Goal: Task Accomplishment & Management: Manage account settings

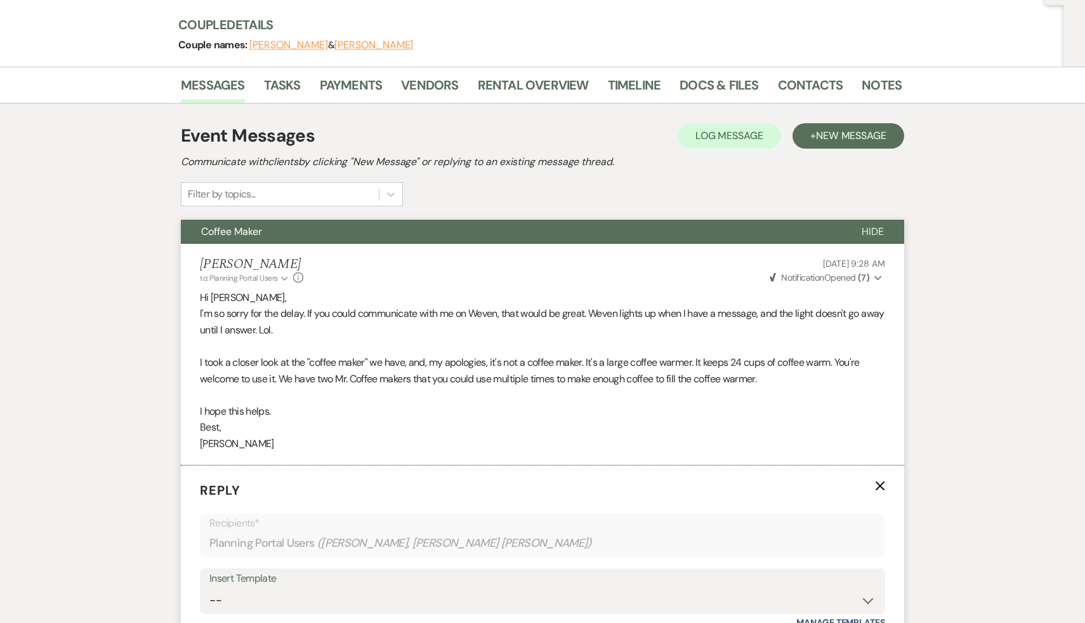
scroll to position [104, 0]
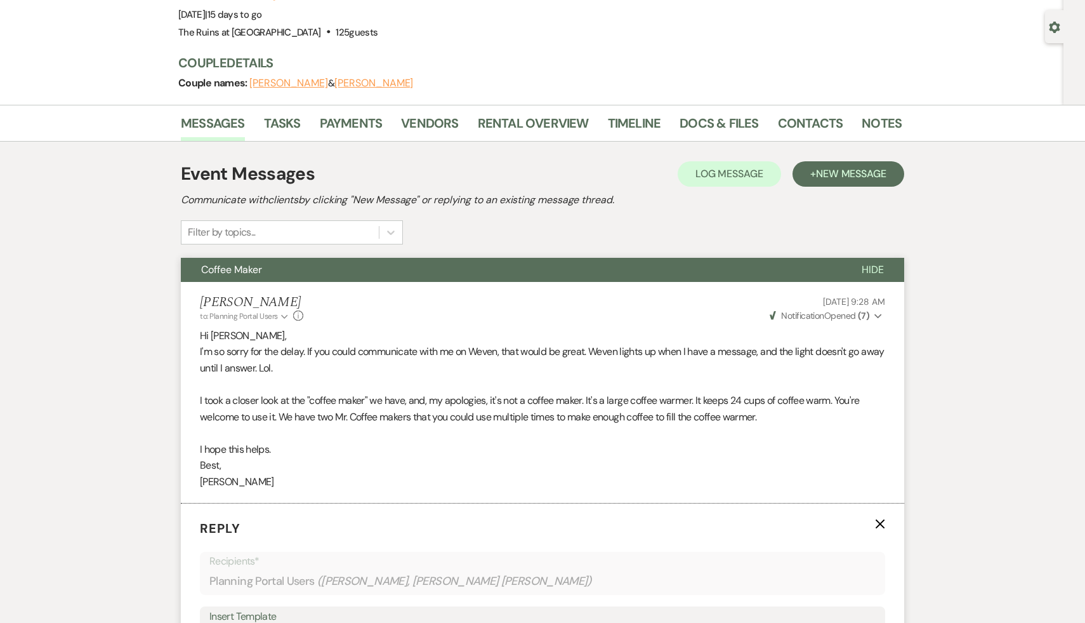
click at [430, 471] on p "Best," at bounding box center [543, 465] width 686 height 17
click at [235, 124] on link "Messages" at bounding box center [213, 127] width 64 height 28
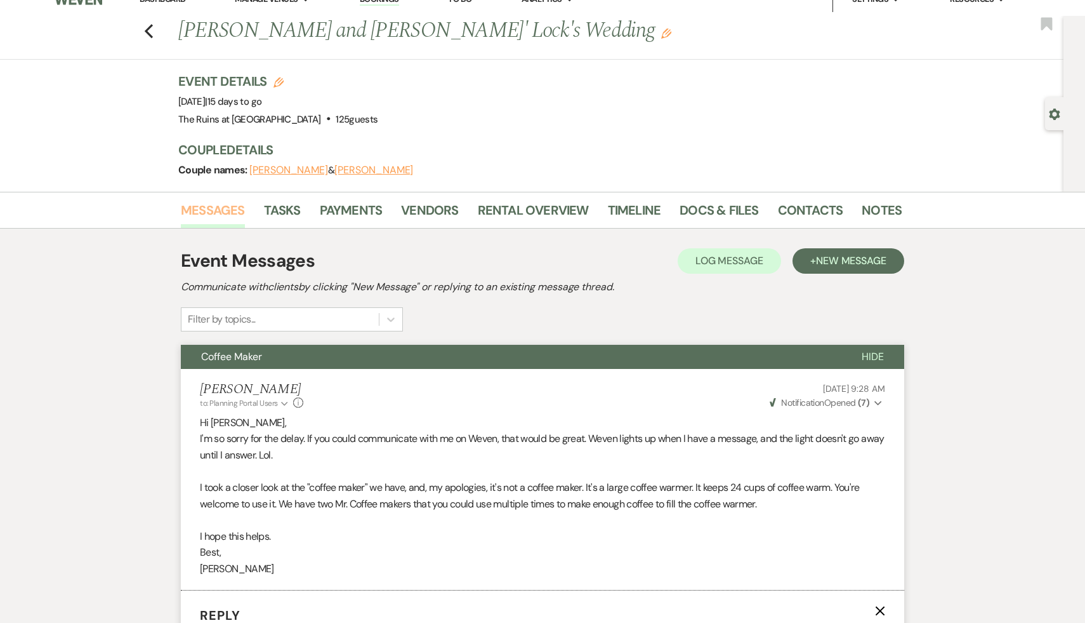
scroll to position [1, 0]
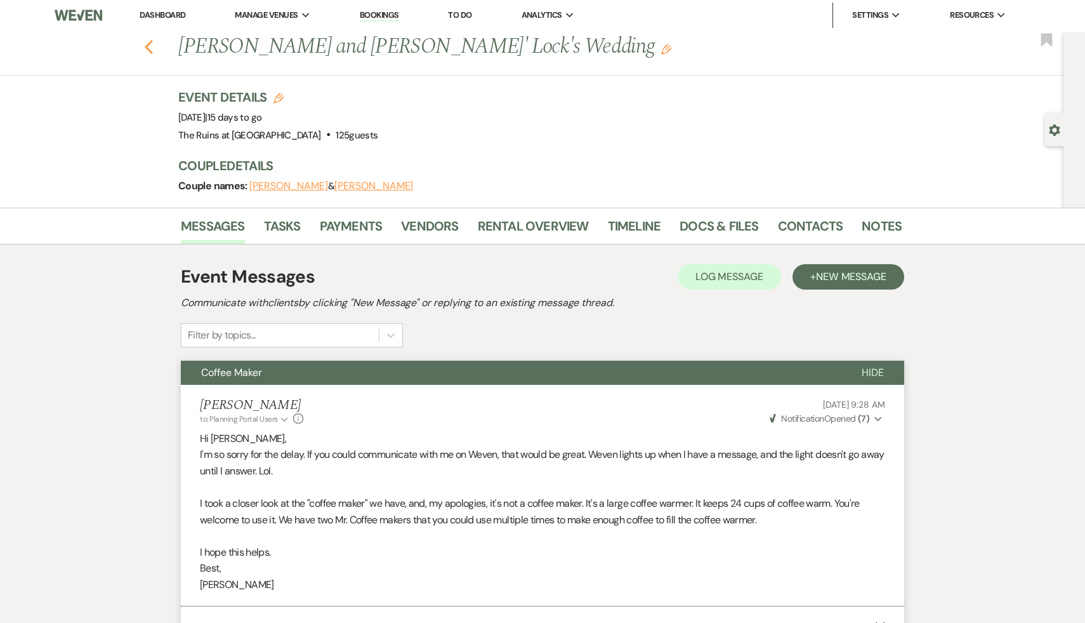
click at [145, 39] on icon "Previous" at bounding box center [149, 46] width 10 height 15
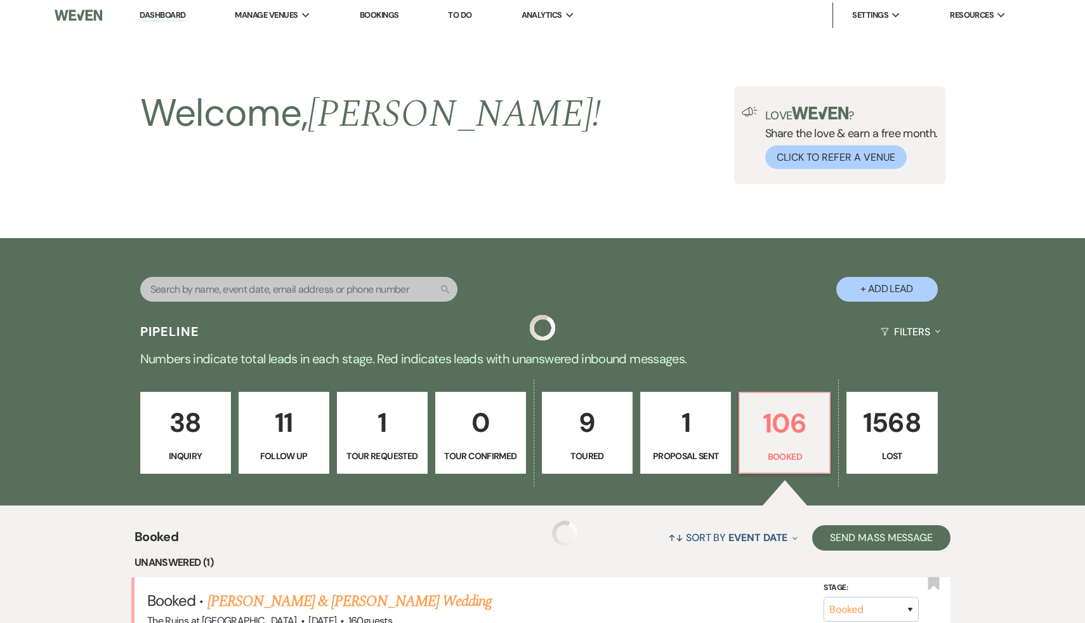
scroll to position [404, 0]
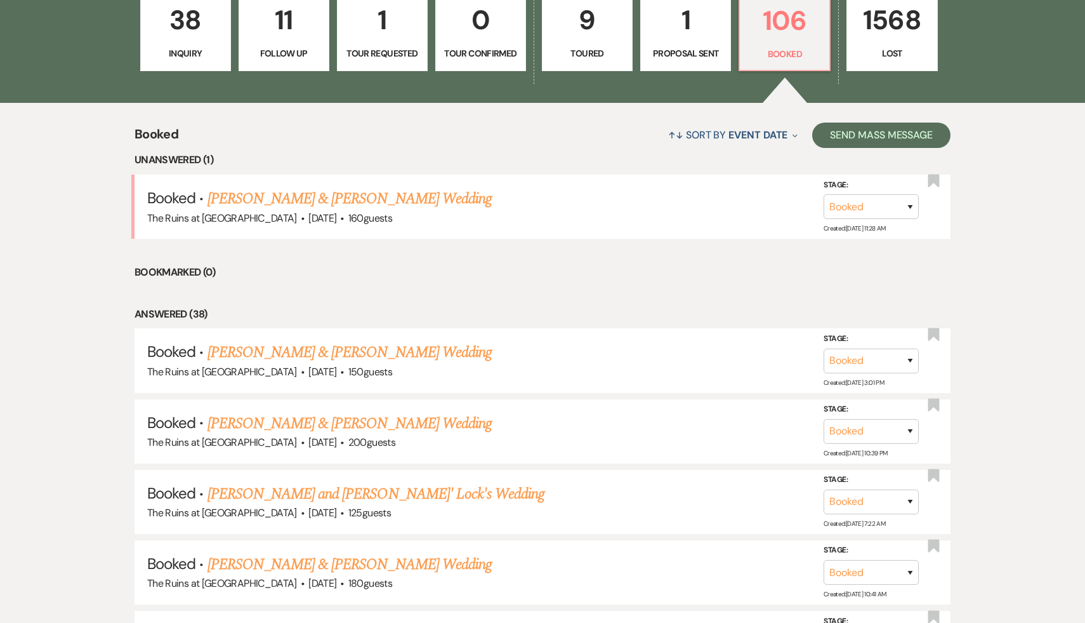
click at [377, 20] on p "1" at bounding box center [382, 20] width 74 height 43
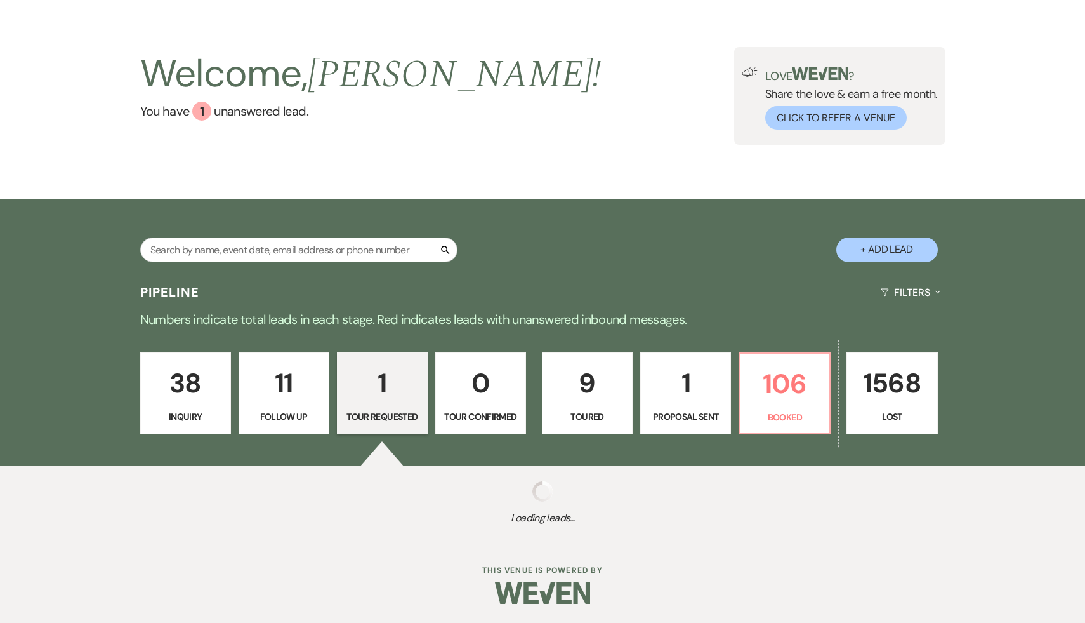
scroll to position [206, 0]
select select "2"
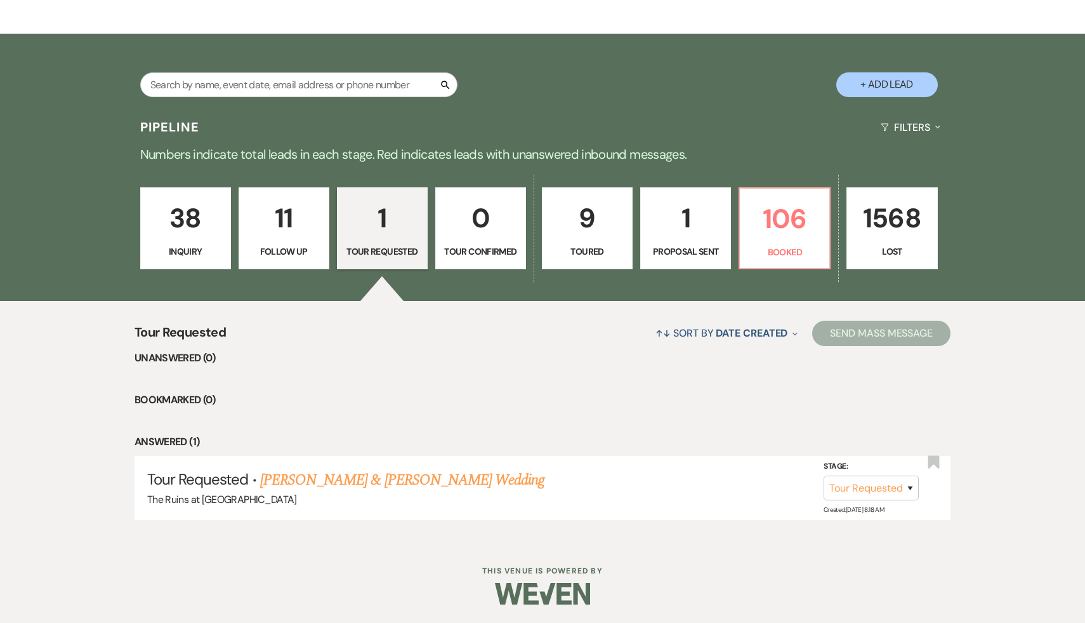
click at [282, 220] on p "11" at bounding box center [284, 218] width 74 height 43
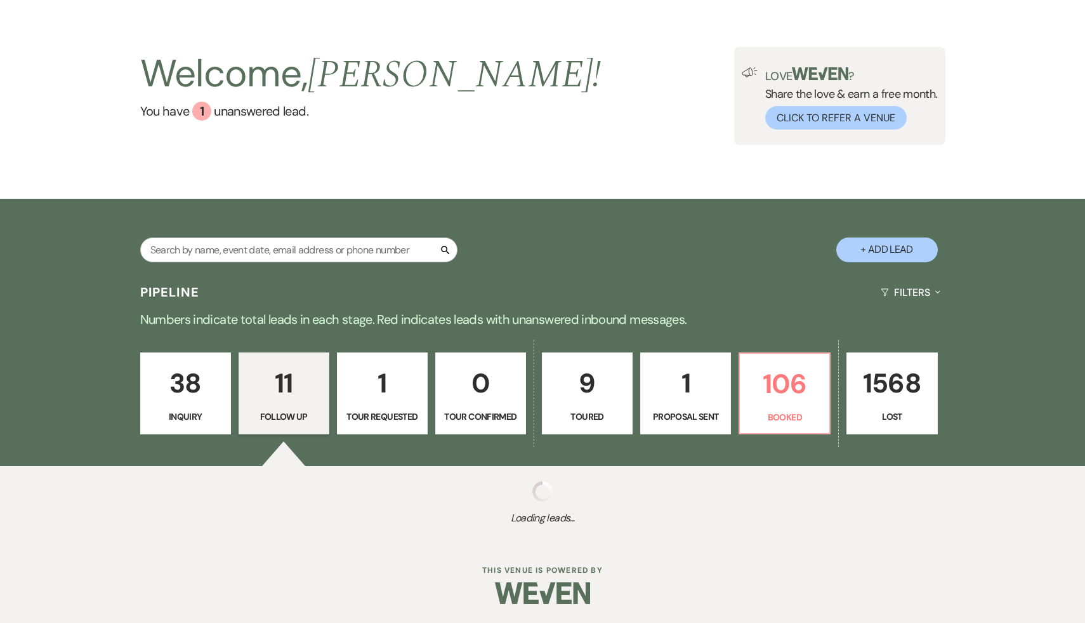
select select "9"
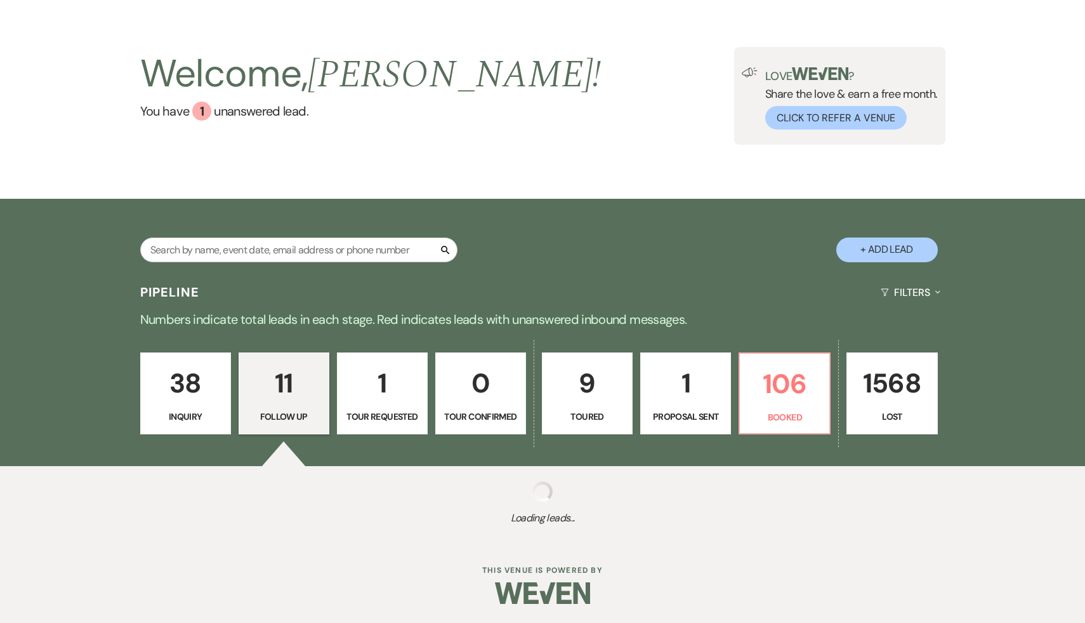
select select "9"
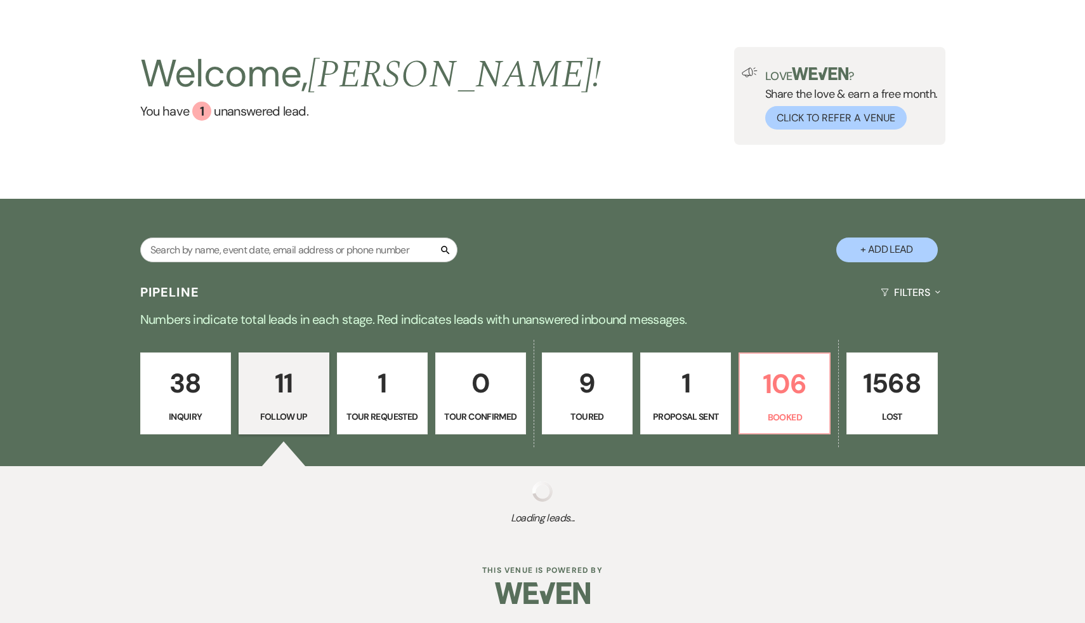
select select "9"
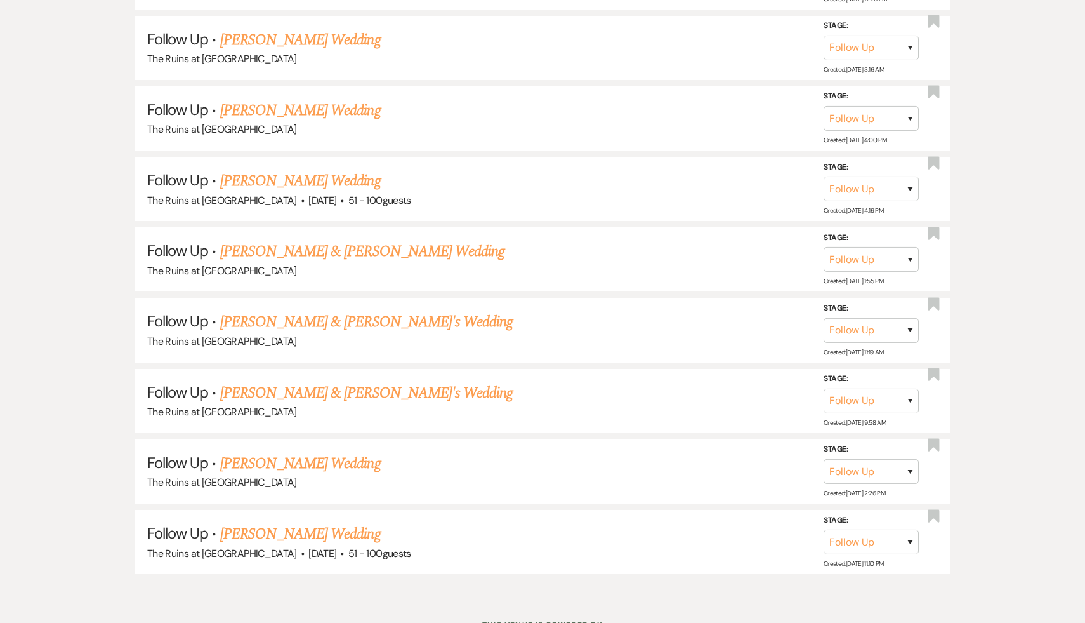
scroll to position [905, 0]
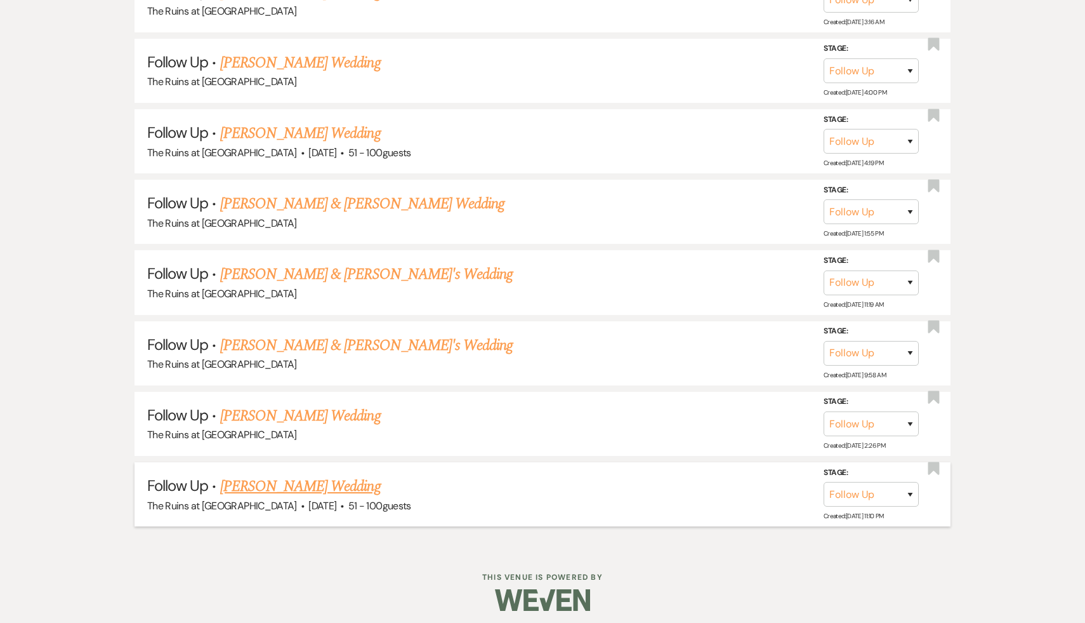
click at [315, 481] on link "[PERSON_NAME] Wedding" at bounding box center [300, 486] width 161 height 23
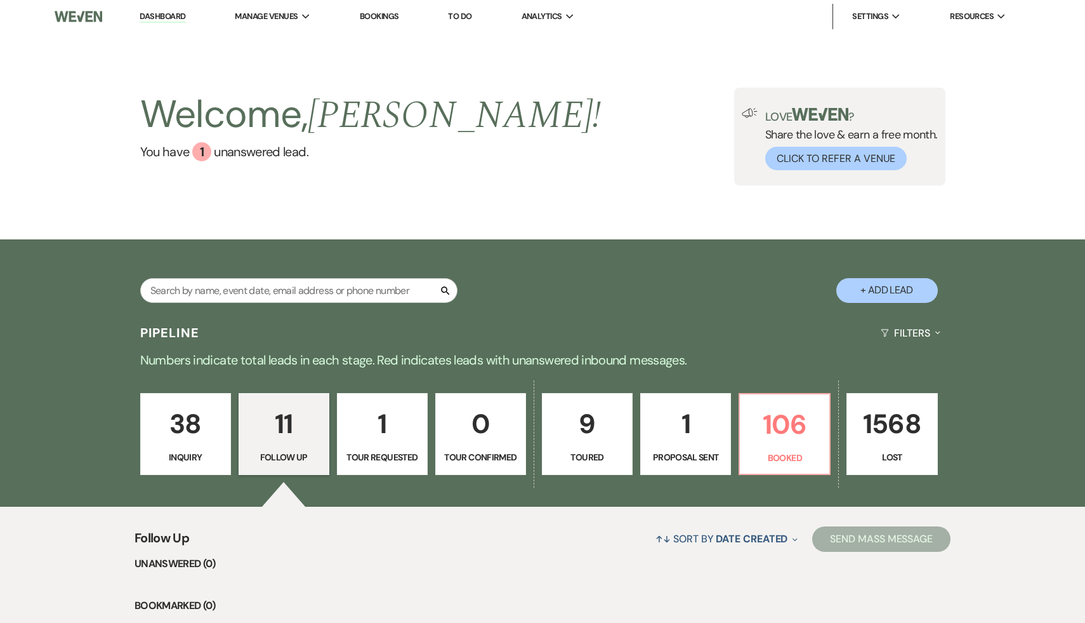
select select "9"
select select "2"
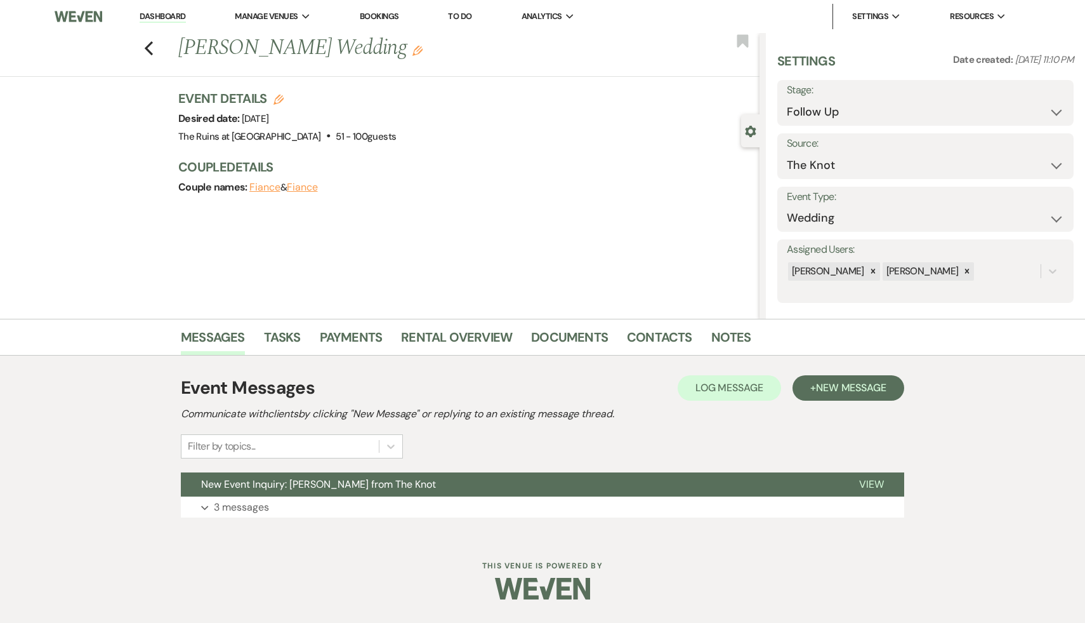
click at [315, 481] on span "New Event Inquiry: [PERSON_NAME] from The Knot" at bounding box center [318, 483] width 235 height 13
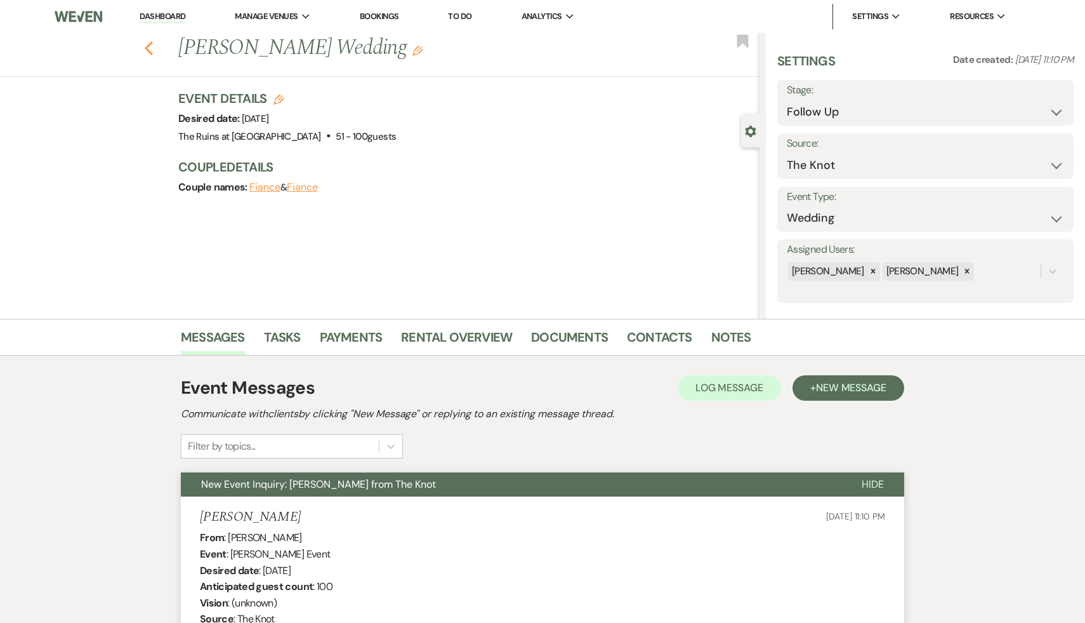
click at [144, 47] on icon "Previous" at bounding box center [149, 48] width 10 height 15
select select "9"
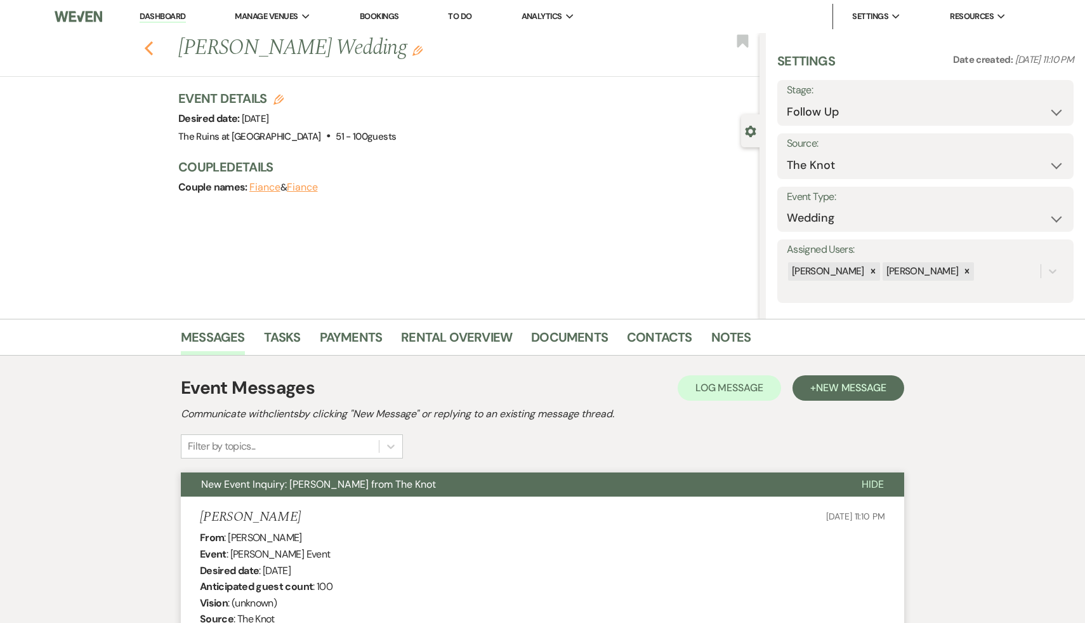
select select "9"
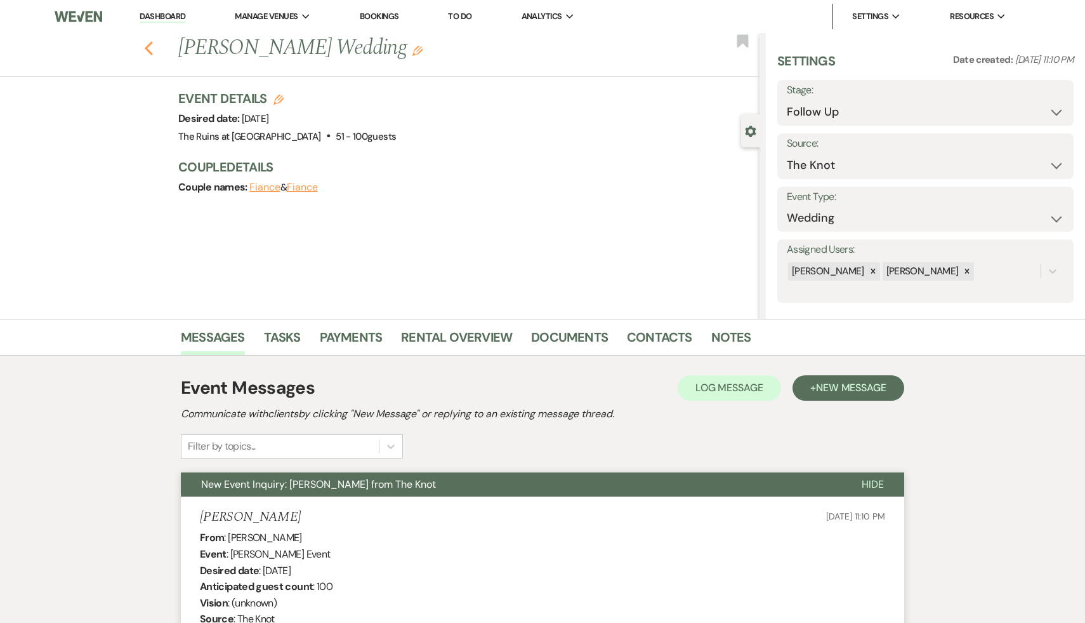
select select "9"
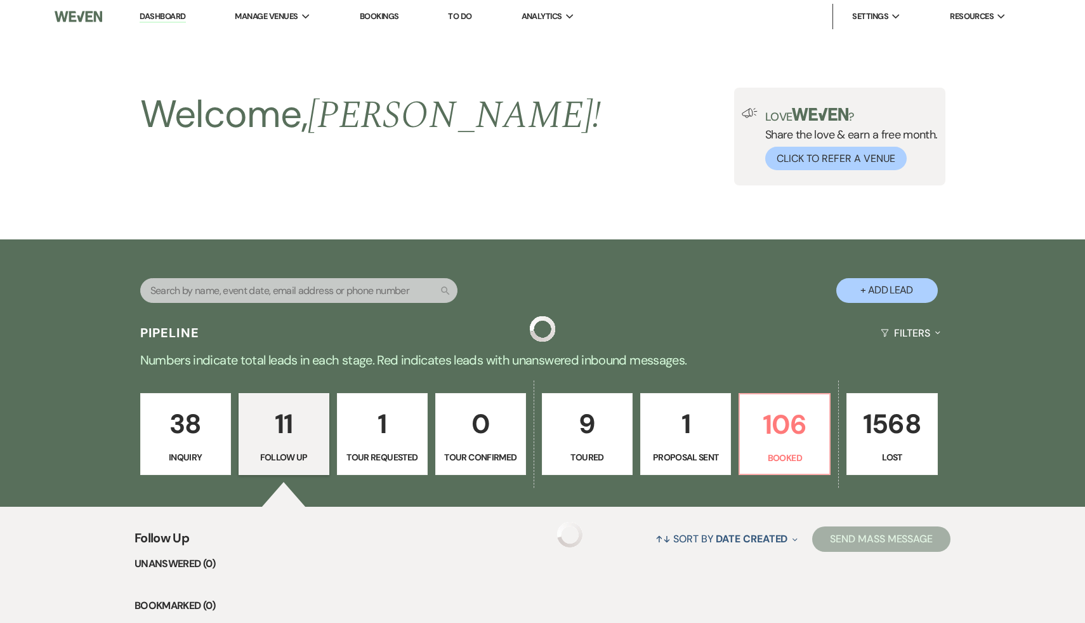
scroll to position [905, 0]
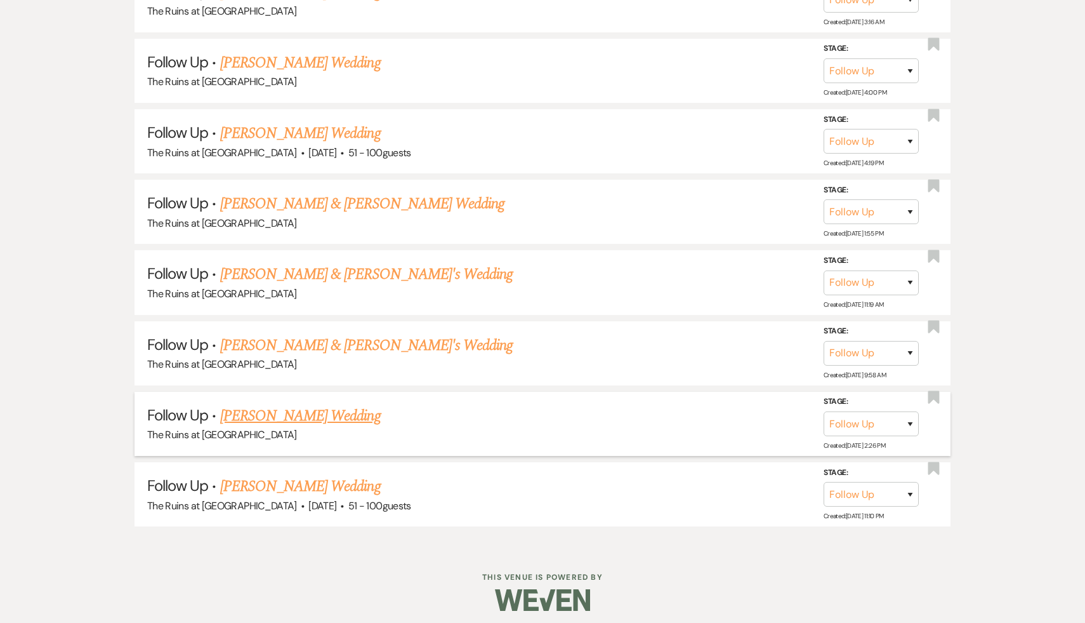
click at [338, 408] on link "[PERSON_NAME] Wedding" at bounding box center [300, 415] width 161 height 23
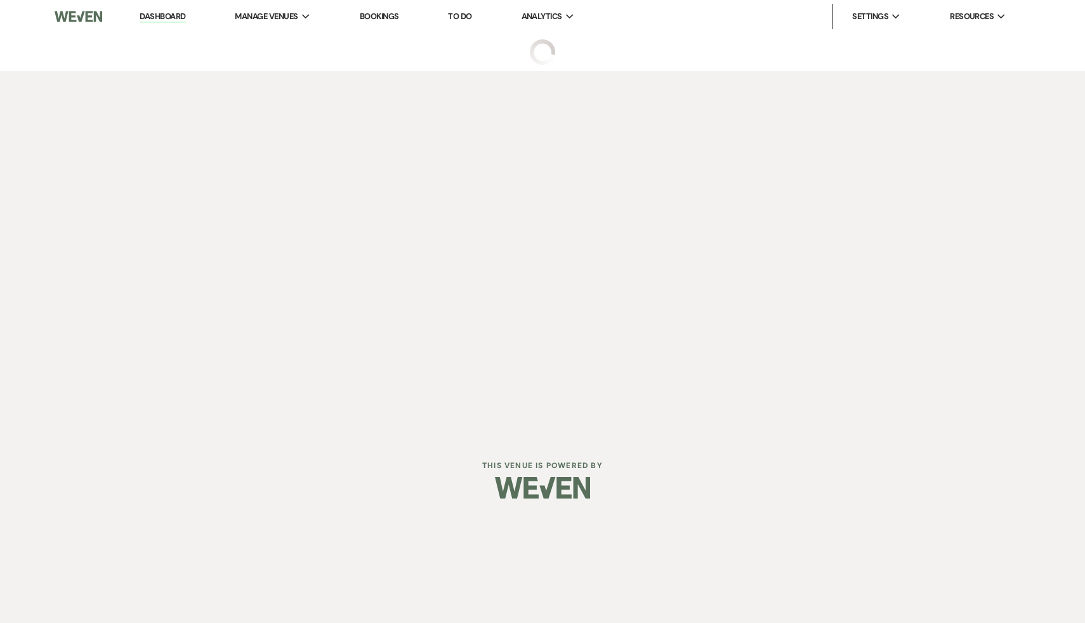
select select "9"
select select "5"
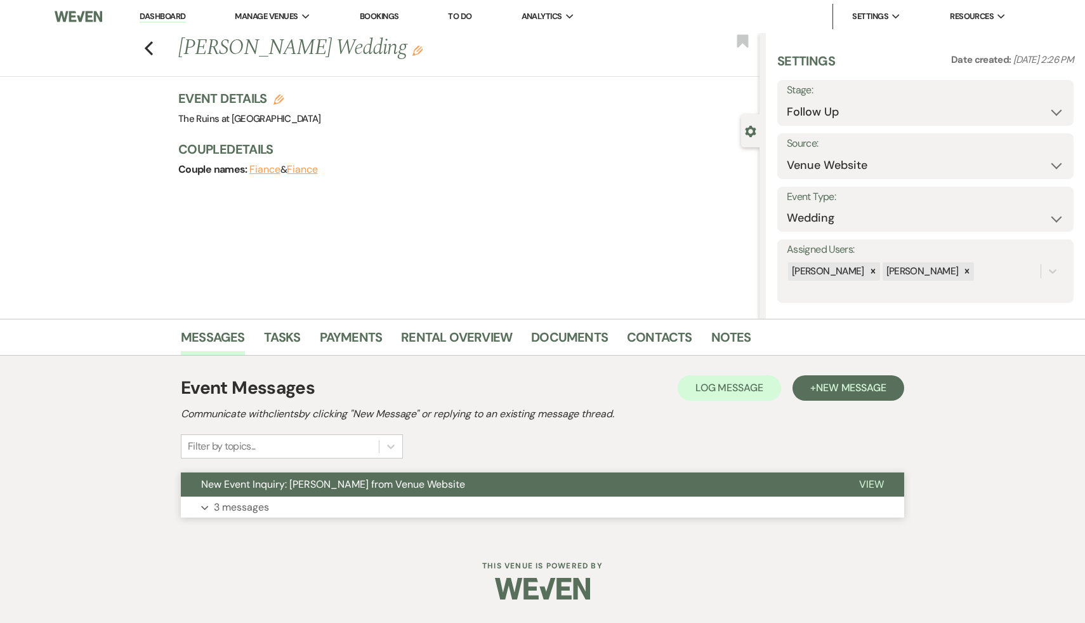
click at [324, 487] on span "New Event Inquiry: [PERSON_NAME] from Venue Website" at bounding box center [333, 483] width 264 height 13
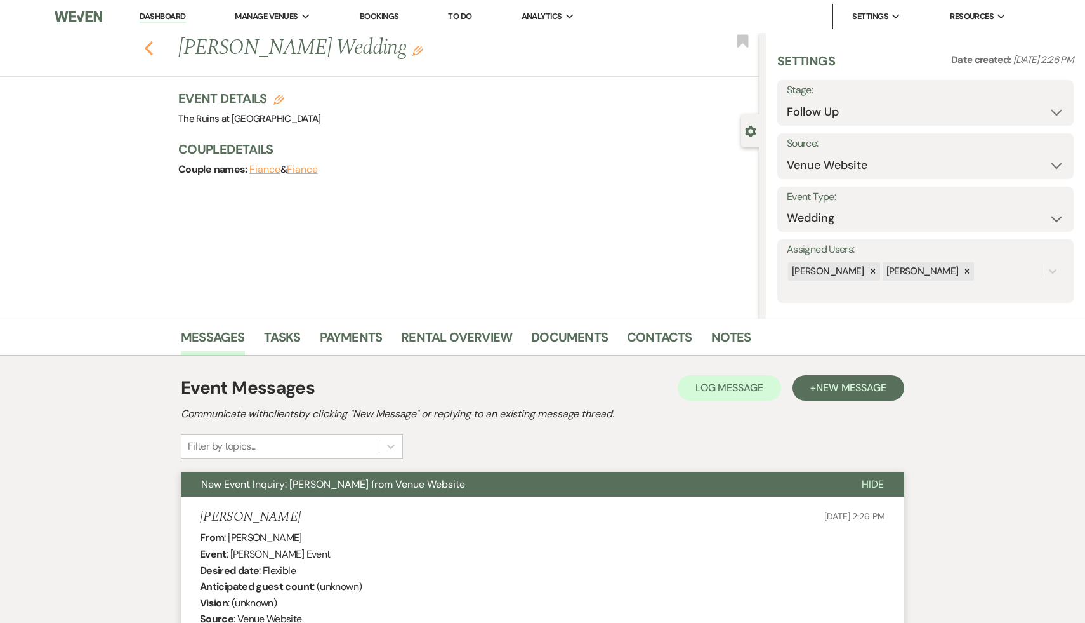
click at [148, 40] on button "Previous" at bounding box center [149, 47] width 10 height 18
select select "9"
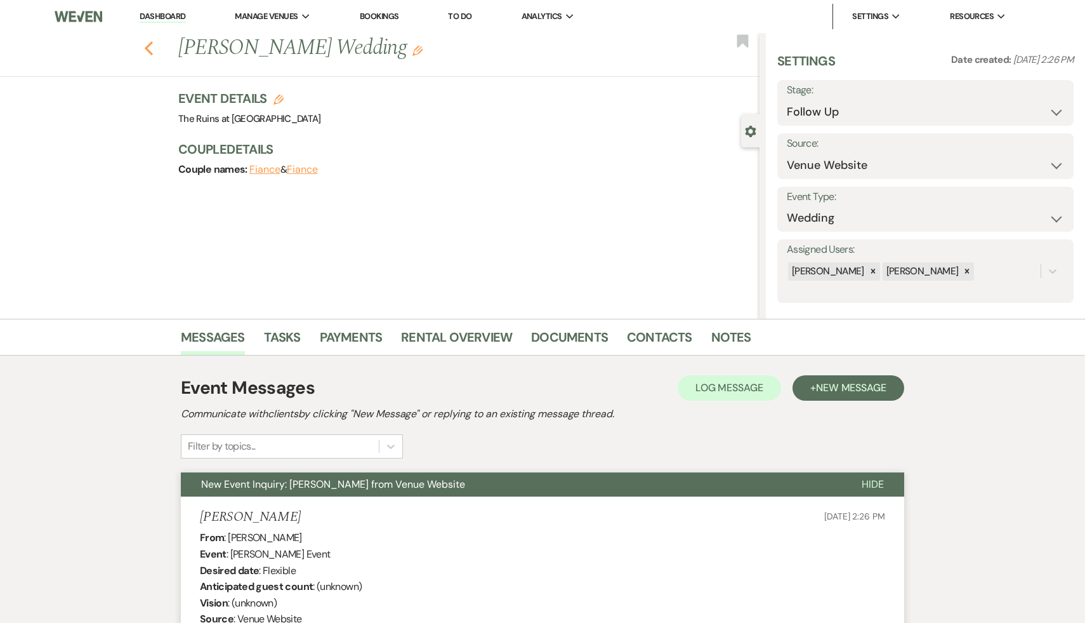
select select "9"
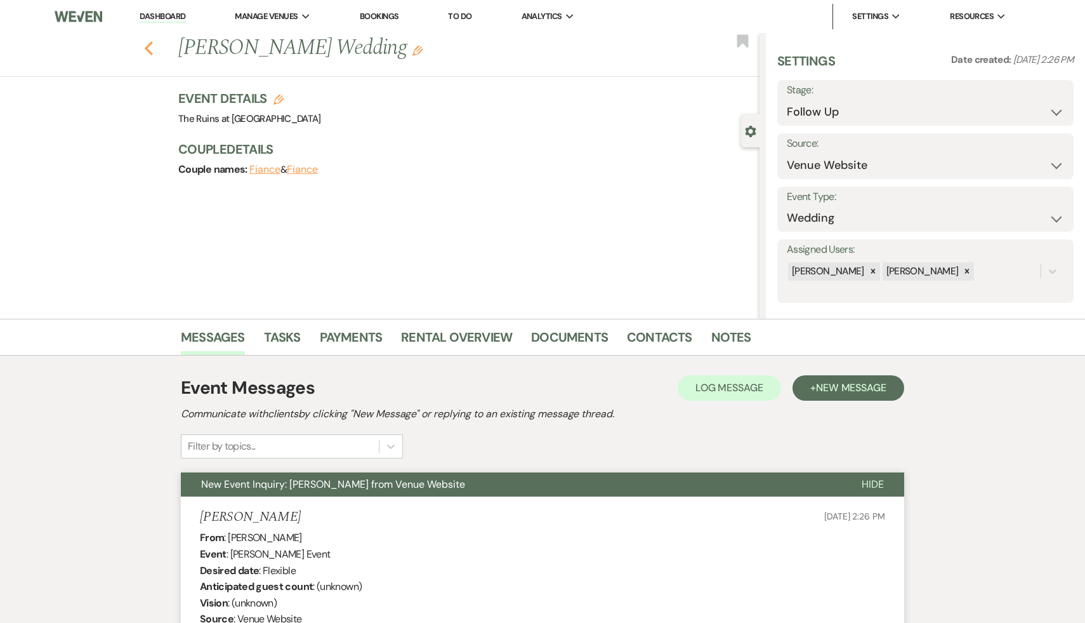
select select "9"
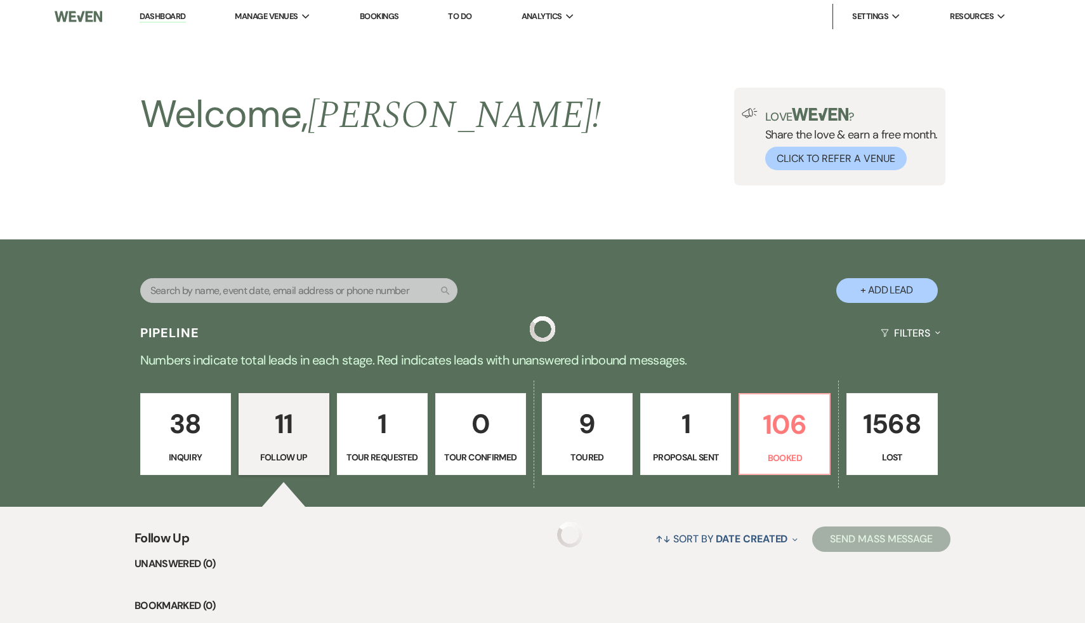
scroll to position [905, 0]
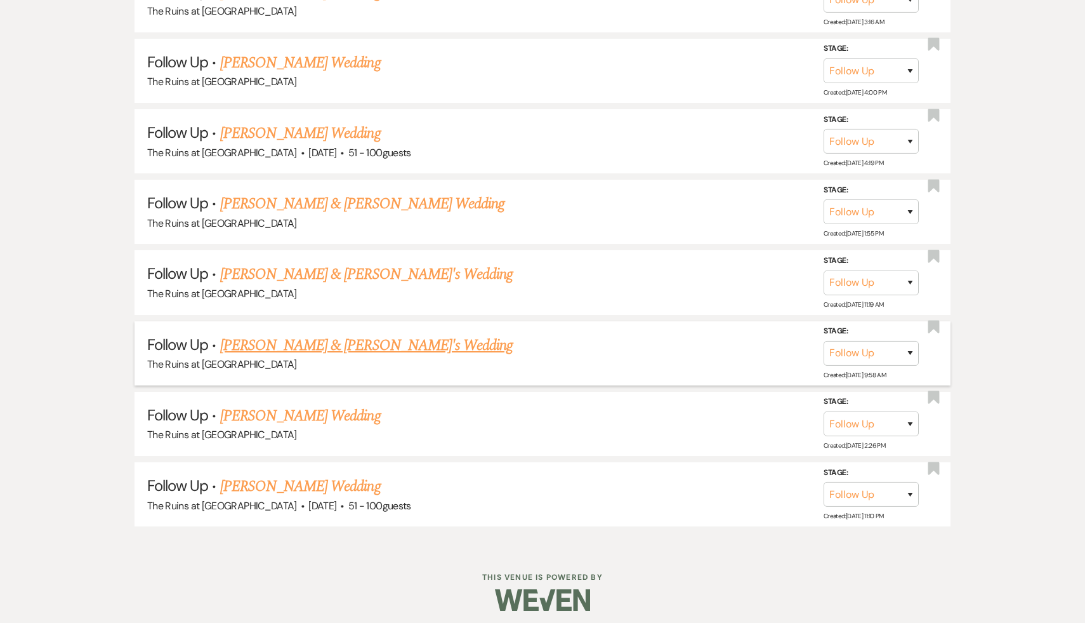
click at [350, 338] on link "[PERSON_NAME] & [PERSON_NAME]'s Wedding" at bounding box center [366, 345] width 293 height 23
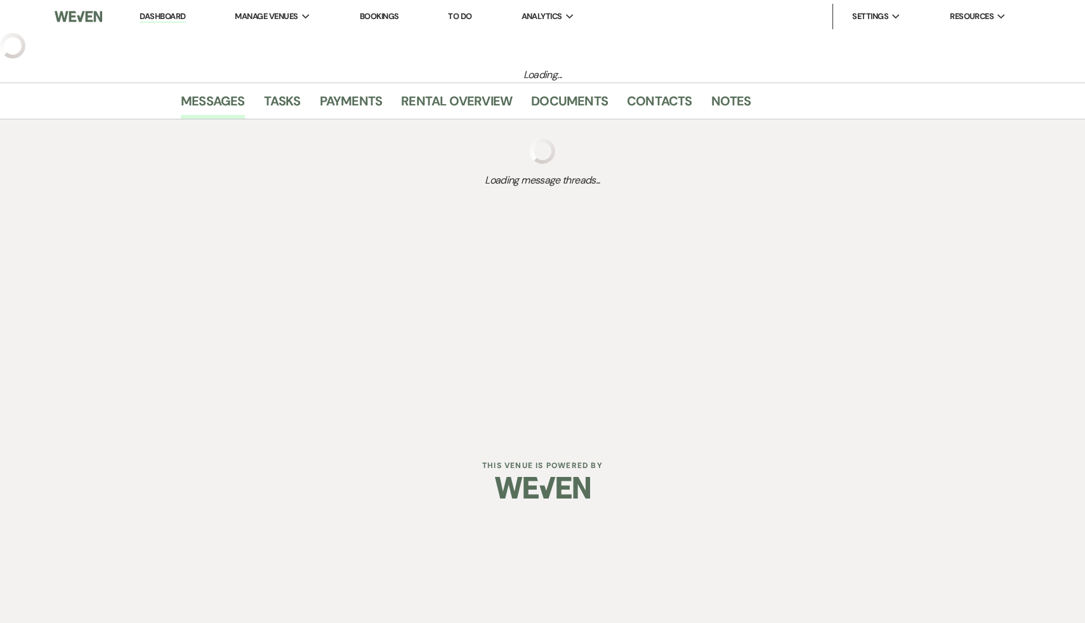
select select "9"
select select "6"
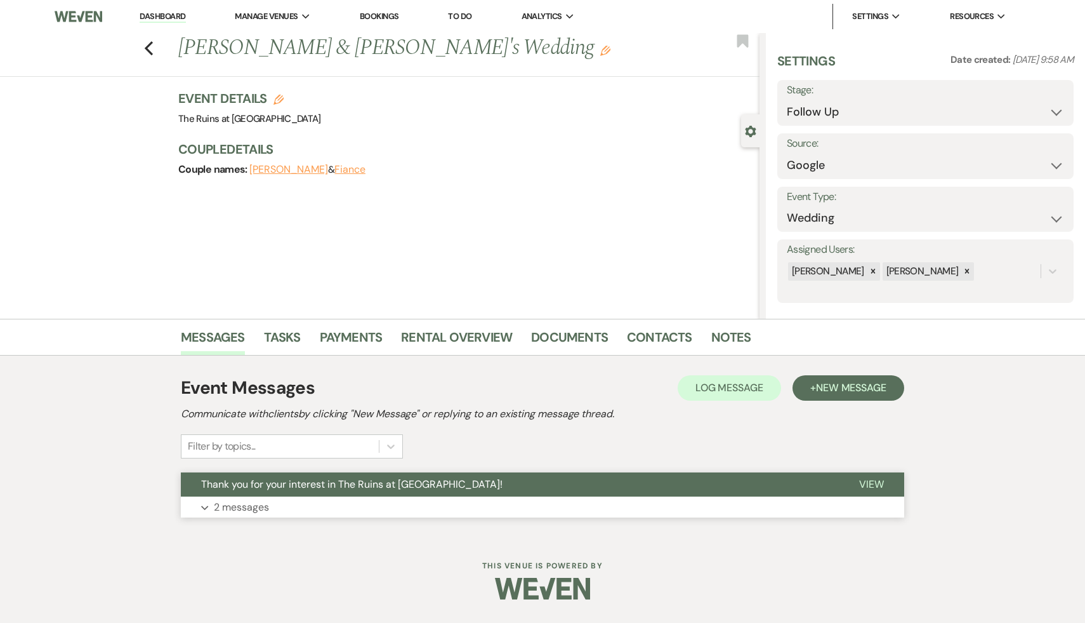
click at [310, 484] on span "Thank you for your interest in The Ruins at [GEOGRAPHIC_DATA]!" at bounding box center [352, 483] width 302 height 13
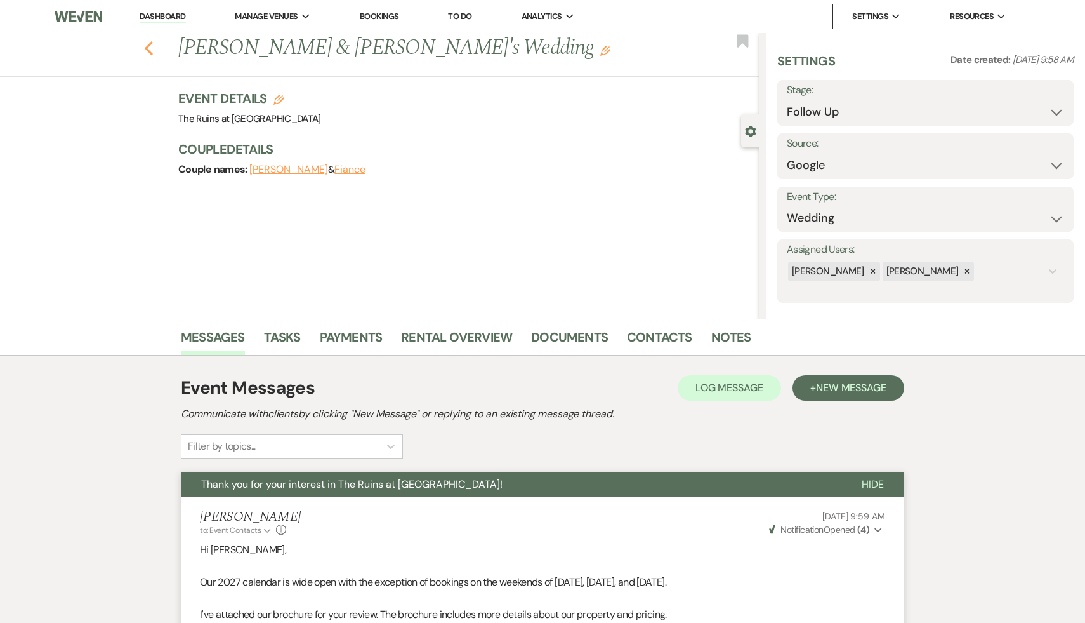
click at [145, 45] on icon "Previous" at bounding box center [149, 48] width 10 height 15
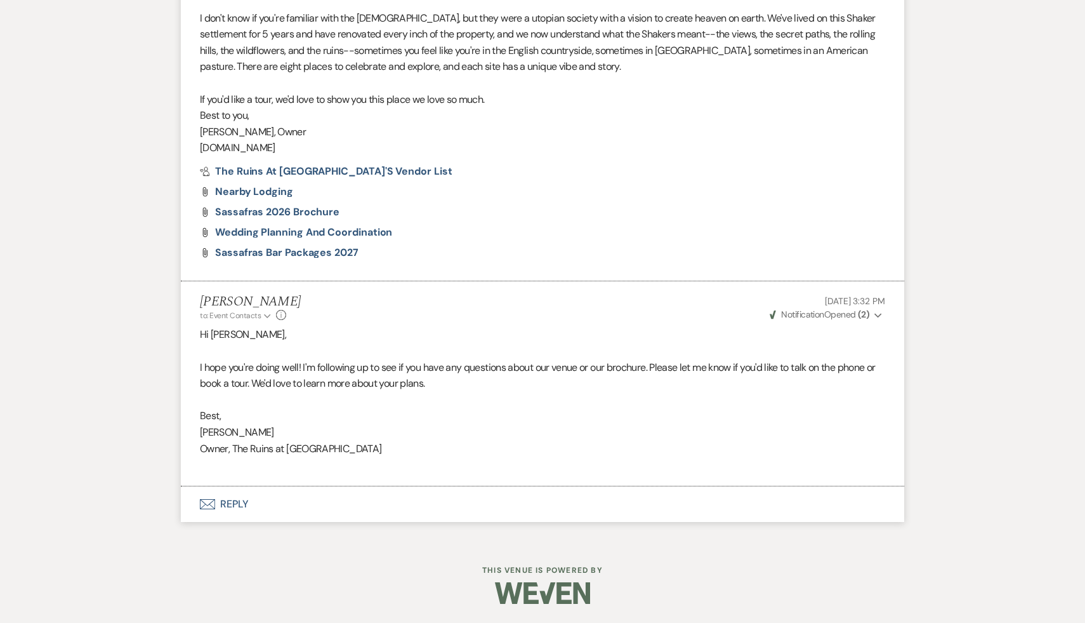
select select "9"
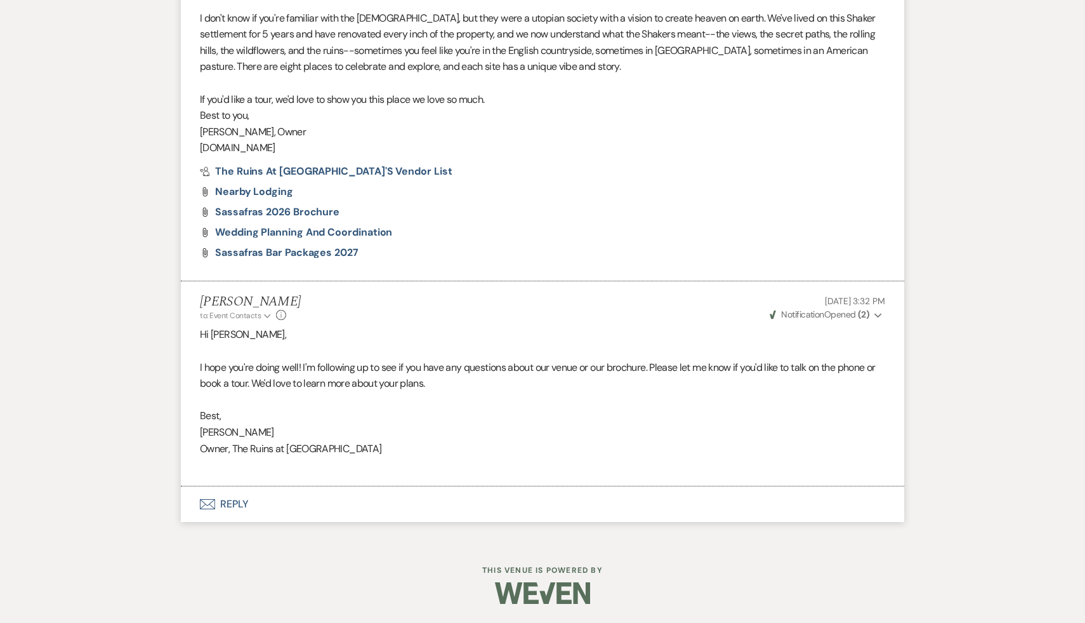
select select "9"
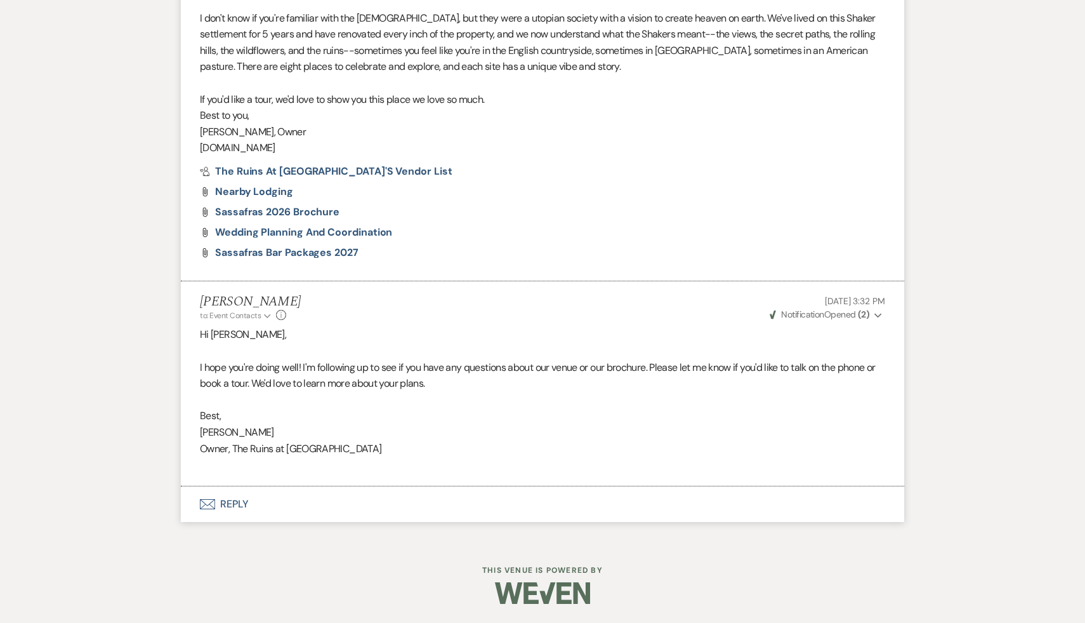
select select "9"
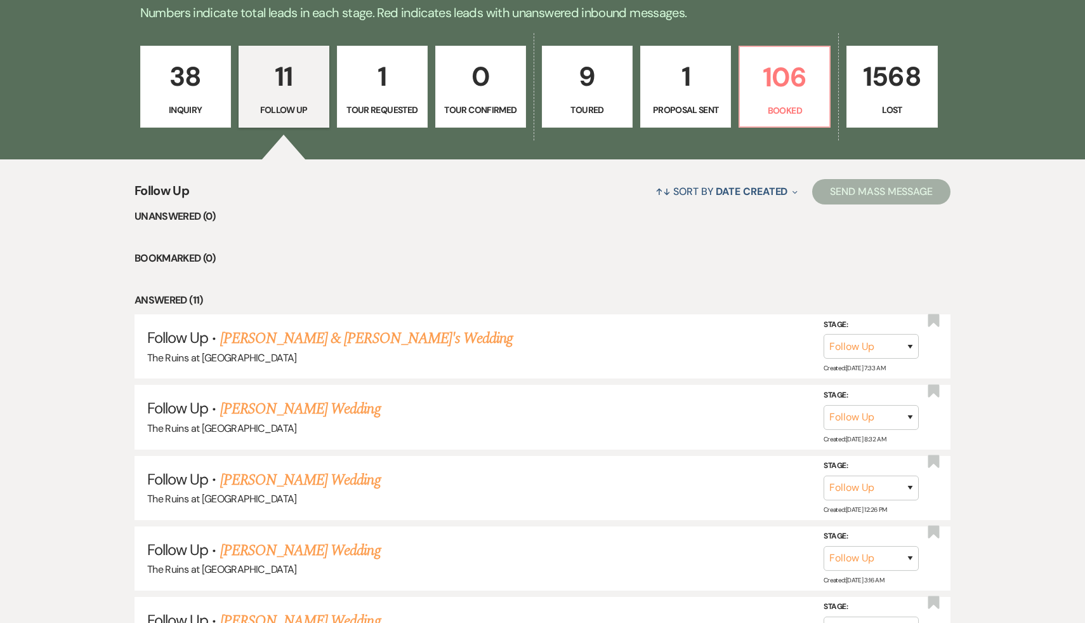
scroll to position [303, 0]
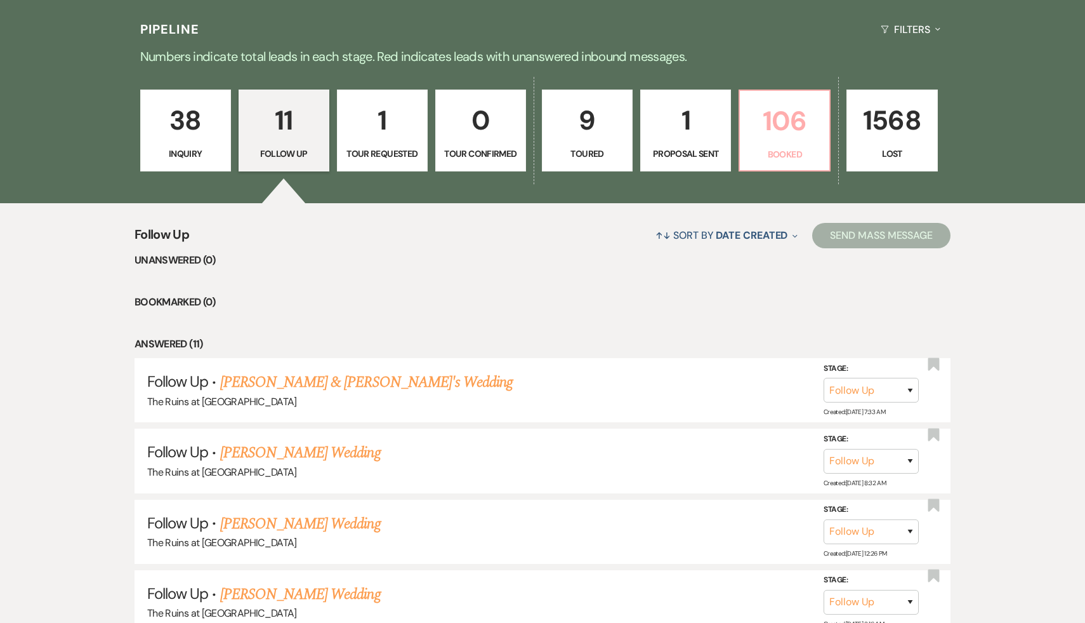
click at [788, 121] on p "106" at bounding box center [785, 121] width 74 height 43
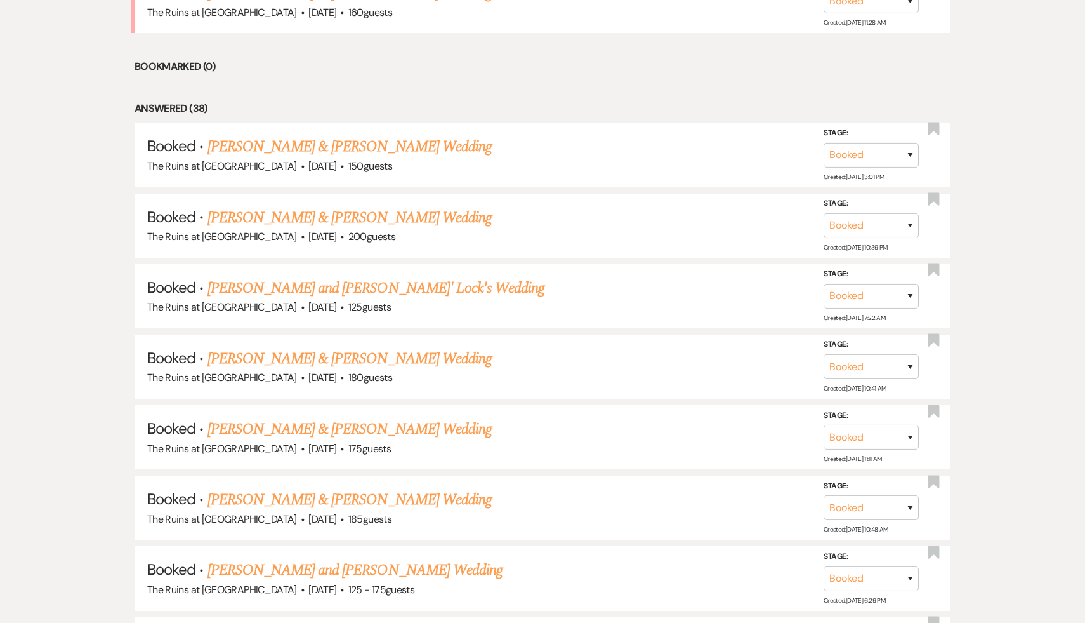
scroll to position [614, 0]
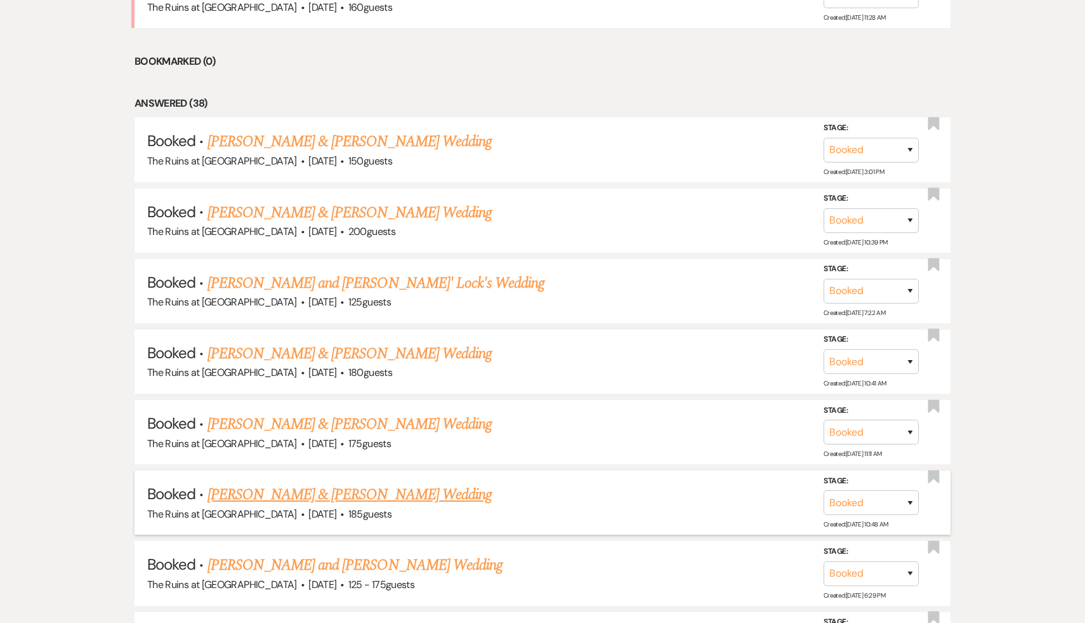
click at [355, 489] on link "[PERSON_NAME] & [PERSON_NAME] Wedding" at bounding box center [350, 494] width 284 height 23
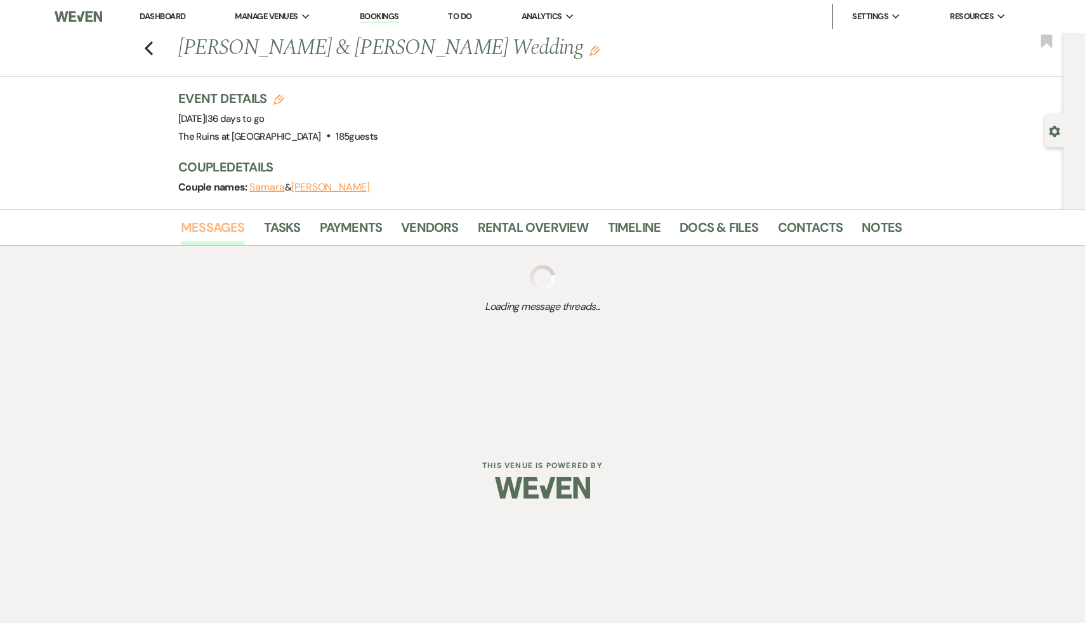
click at [218, 225] on link "Messages" at bounding box center [213, 231] width 64 height 28
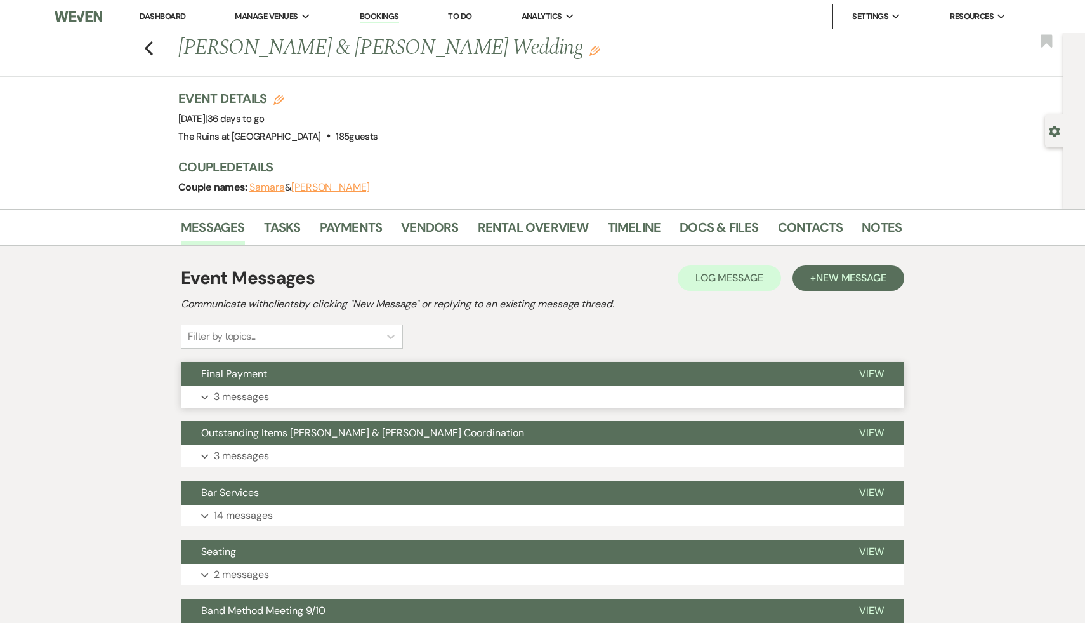
click at [239, 377] on span "Final Payment" at bounding box center [234, 373] width 66 height 13
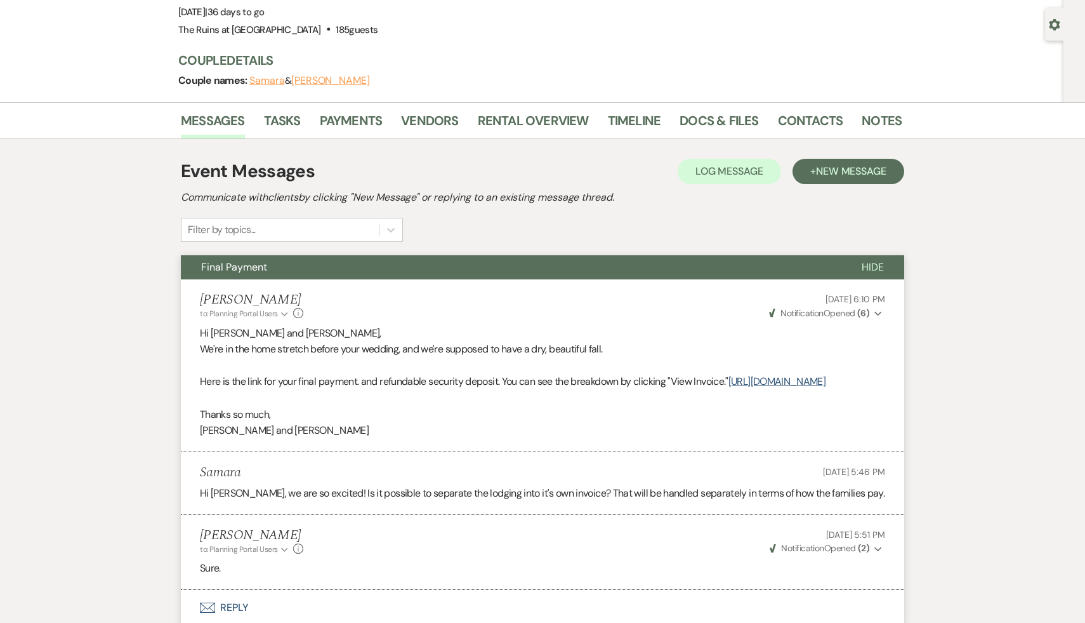
scroll to position [114, 0]
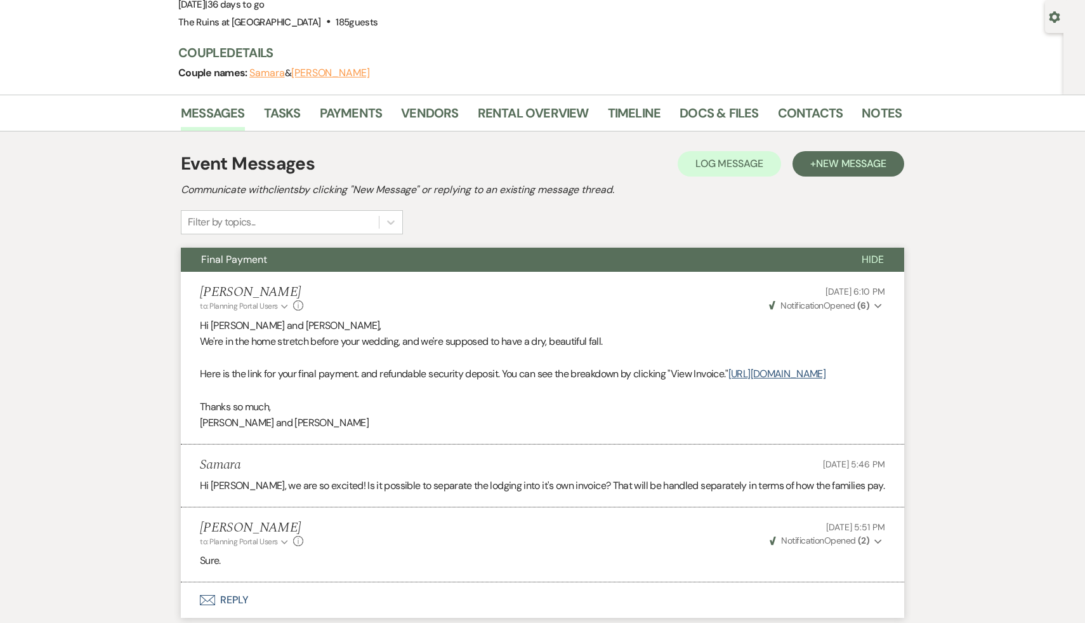
click at [341, 545] on div "[PERSON_NAME] to: Planning Portal Users Expand Info [DATE] 5:51 PM Weven Check …" at bounding box center [543, 533] width 686 height 27
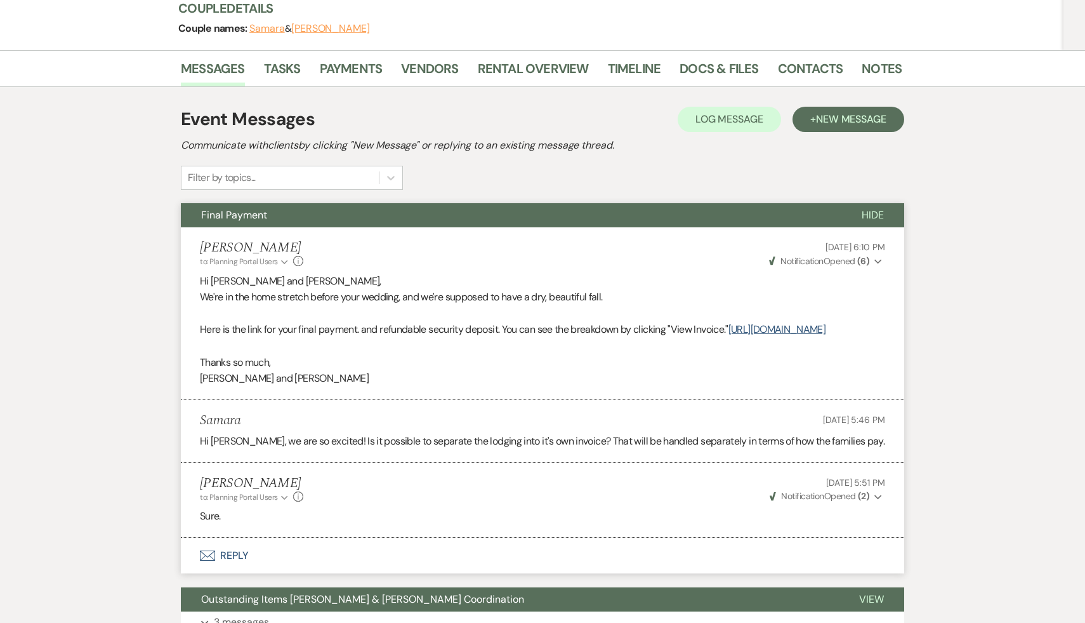
scroll to position [161, 0]
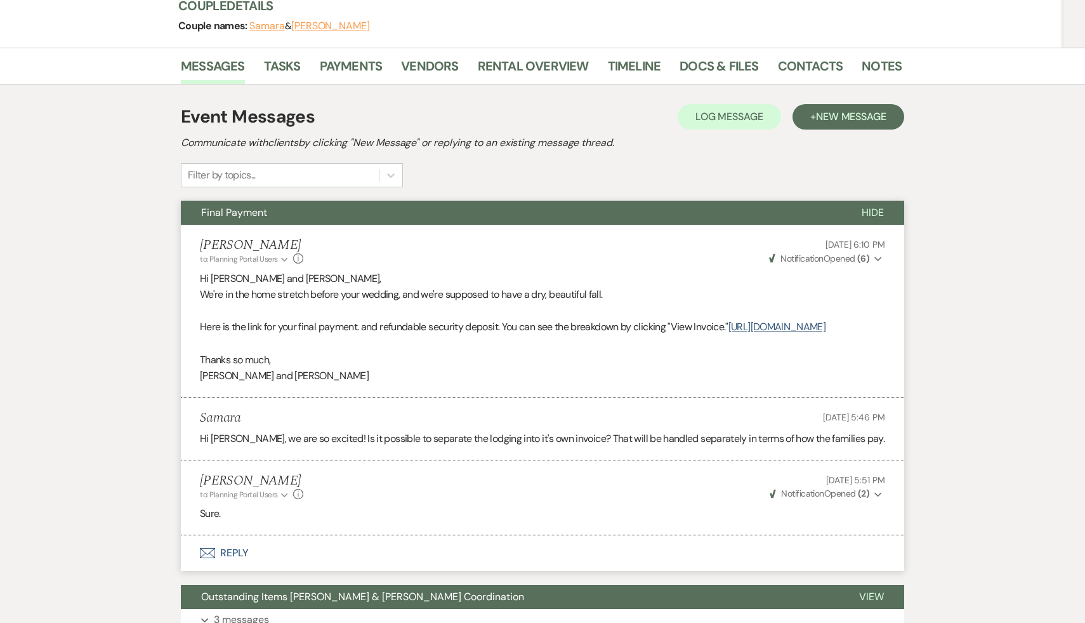
click at [418, 500] on div "[PERSON_NAME] to: Planning Portal Users Expand Info [DATE] 5:51 PM Weven Check …" at bounding box center [543, 486] width 686 height 27
click at [729, 333] on link "[URL][DOMAIN_NAME]" at bounding box center [777, 326] width 97 height 13
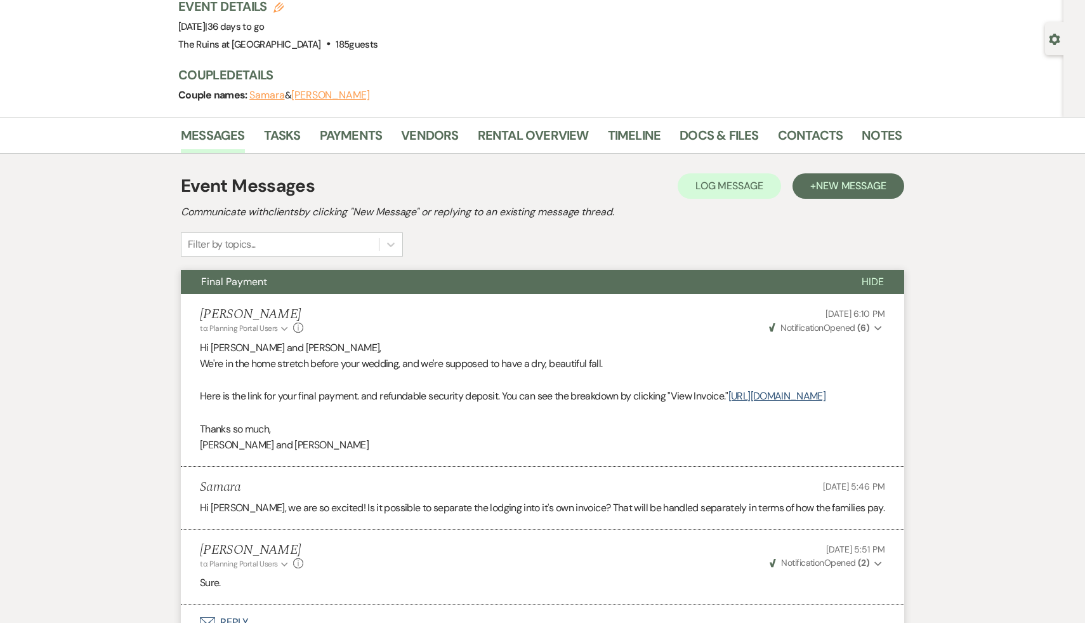
scroll to position [0, 0]
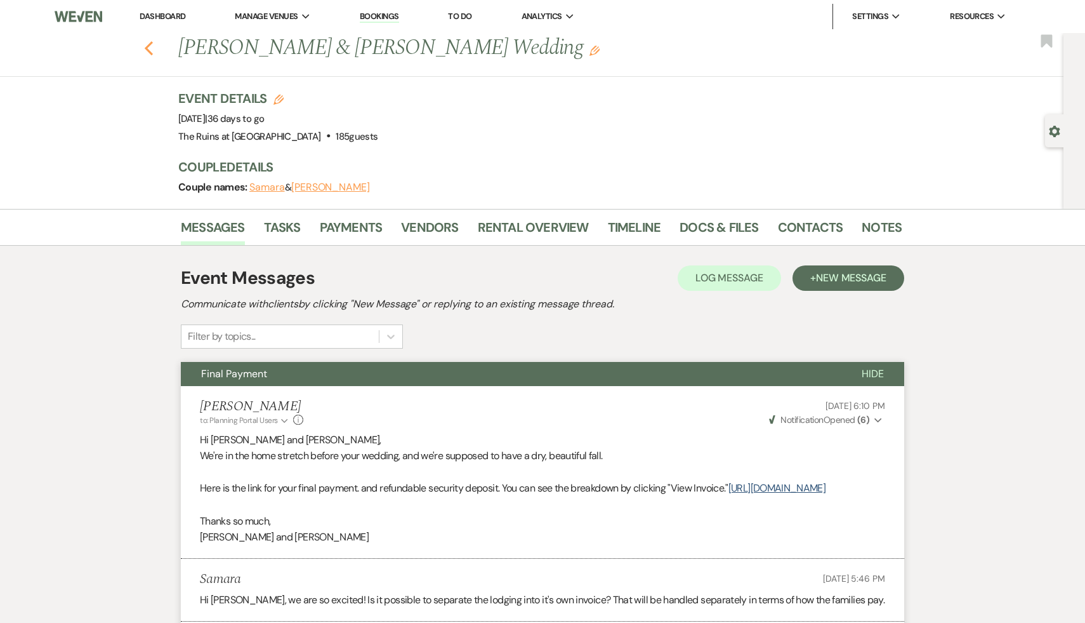
click at [145, 45] on icon "Previous" at bounding box center [149, 48] width 10 height 15
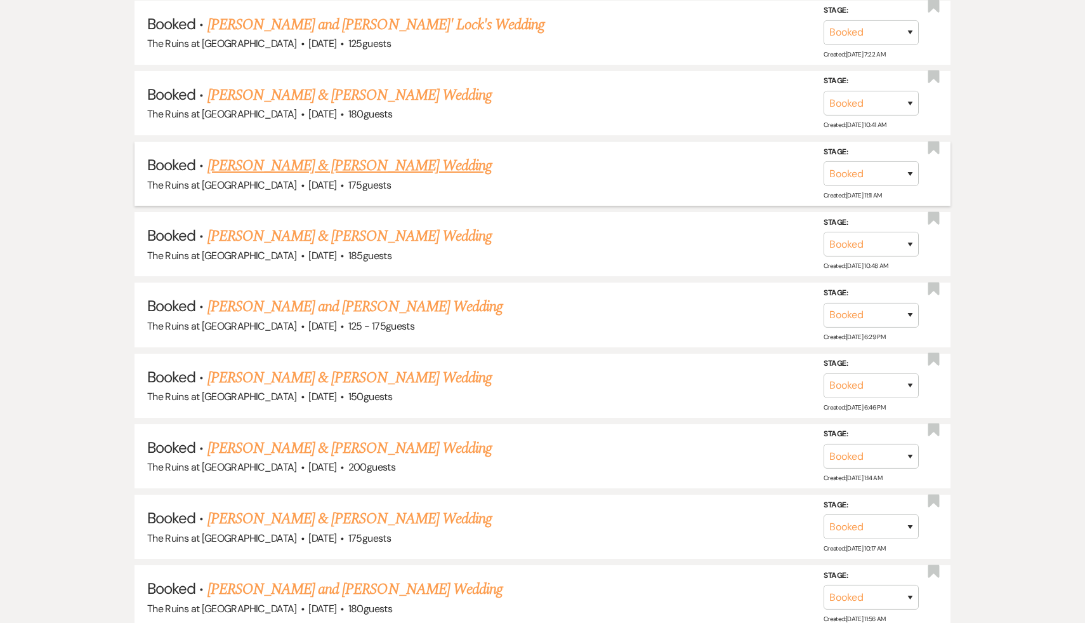
scroll to position [880, 0]
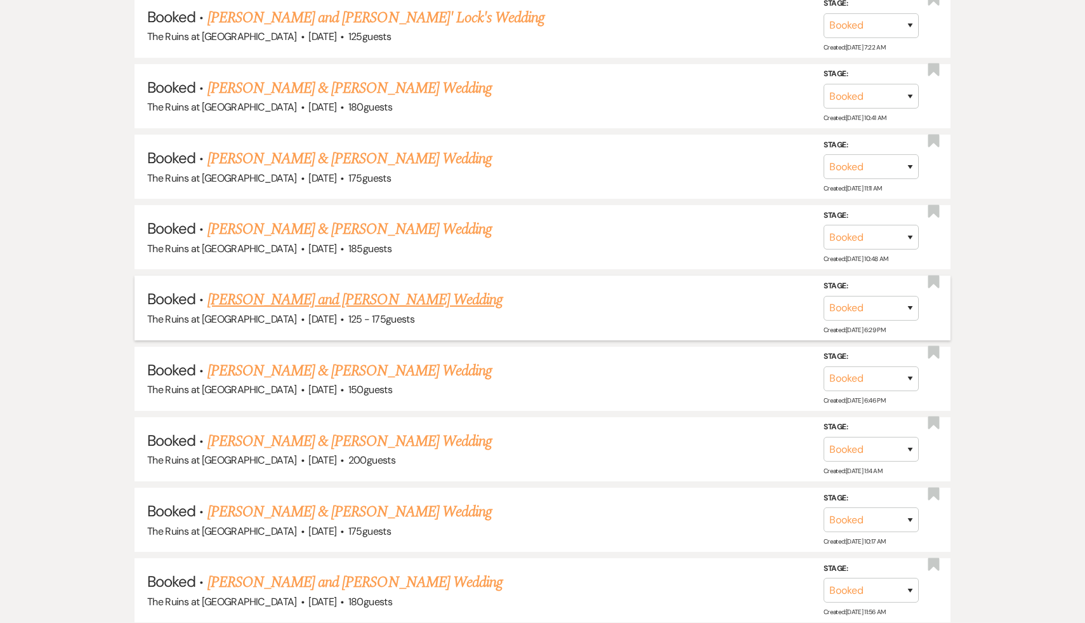
click at [355, 298] on link "[PERSON_NAME] and [PERSON_NAME] Wedding" at bounding box center [356, 299] width 296 height 23
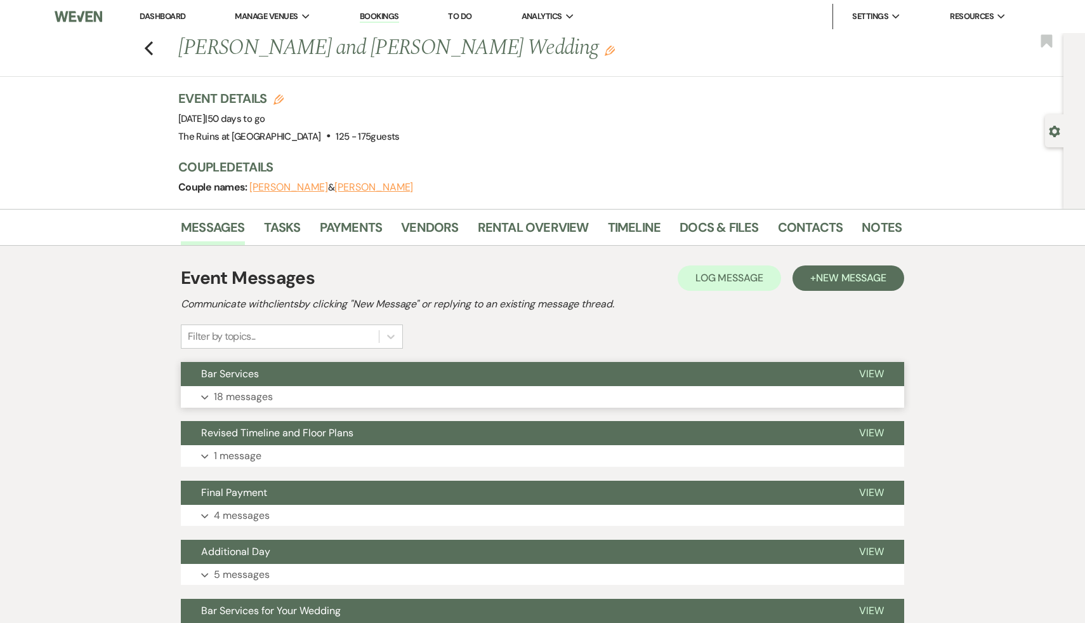
click at [248, 383] on button "Bar Services" at bounding box center [510, 374] width 658 height 24
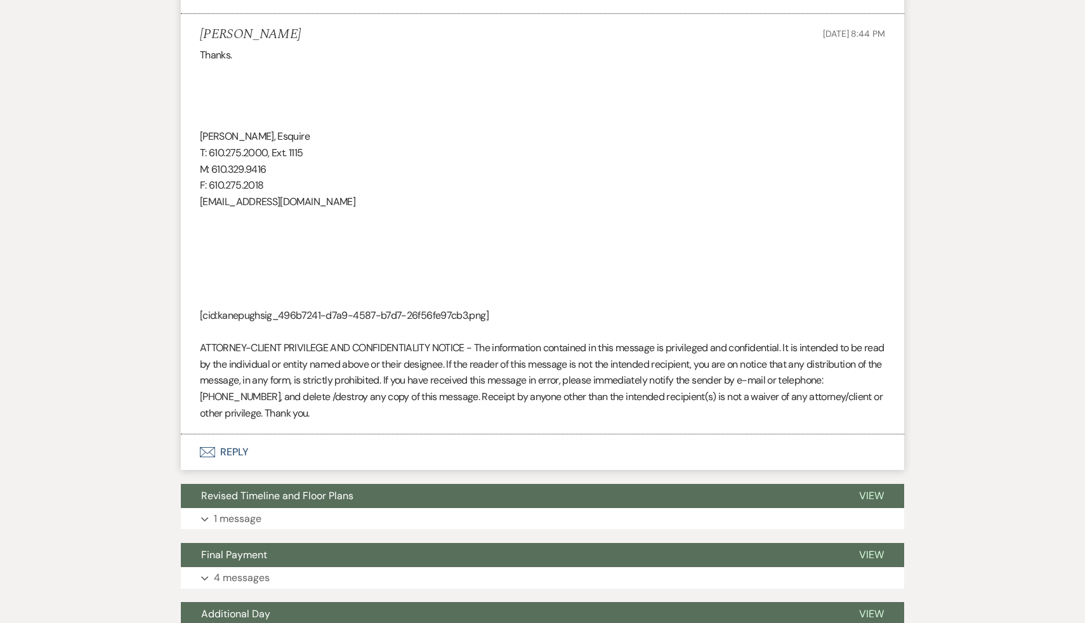
scroll to position [8719, 0]
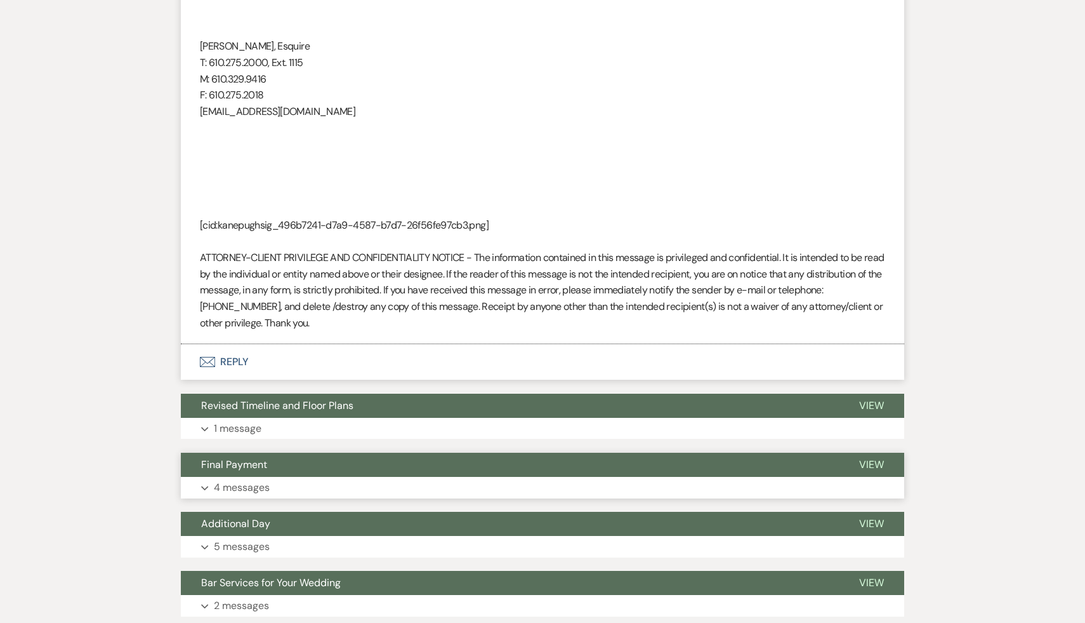
click at [246, 471] on span "Final Payment" at bounding box center [234, 464] width 66 height 13
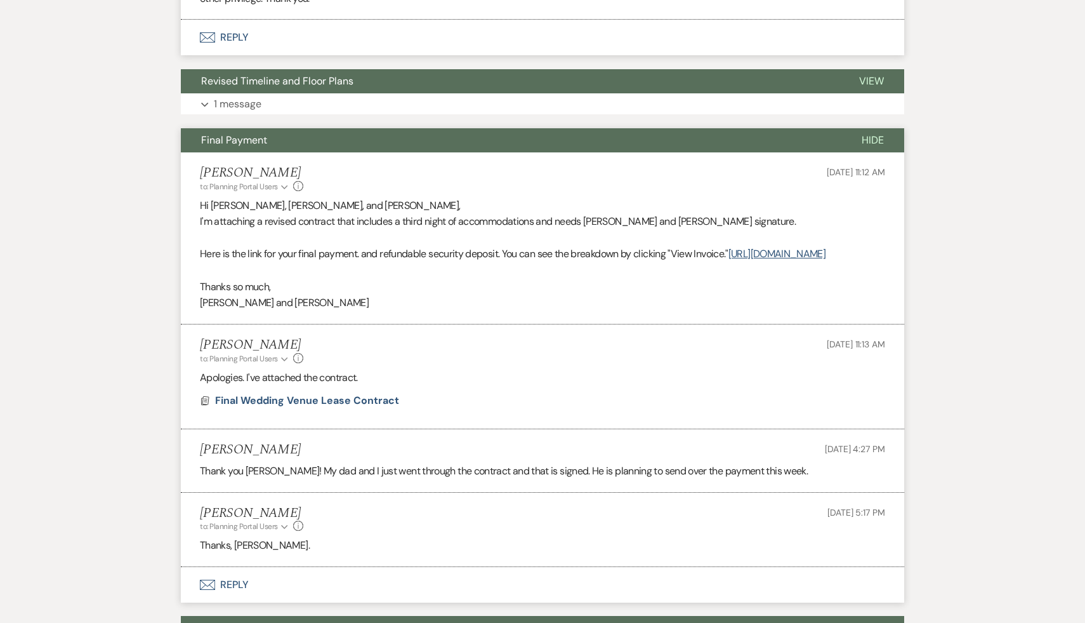
scroll to position [9050, 0]
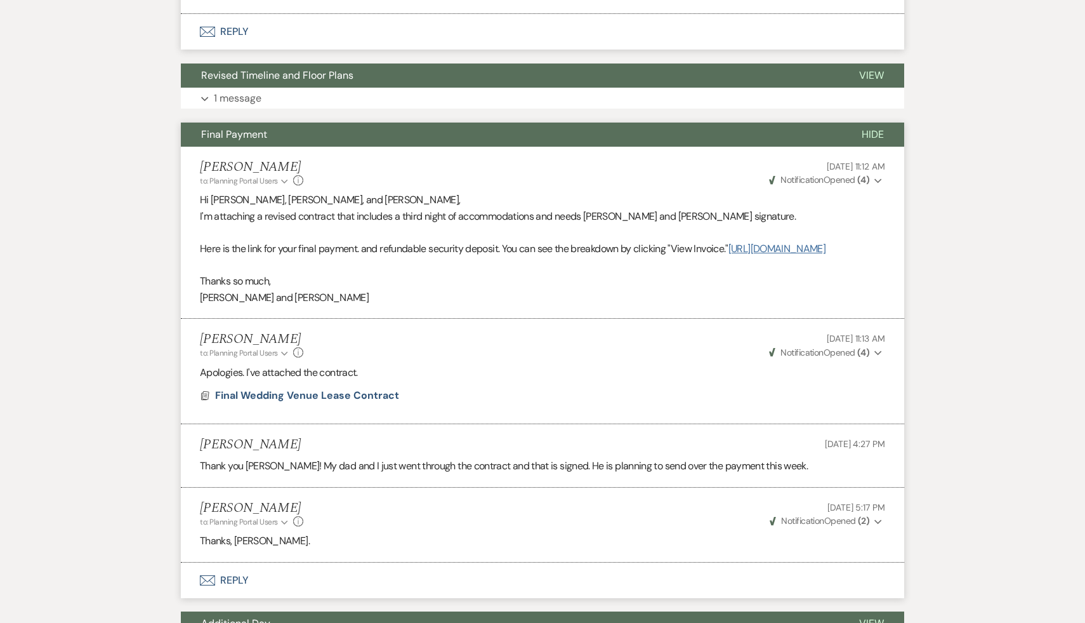
click at [729, 255] on link "[URL][DOMAIN_NAME]" at bounding box center [777, 248] width 97 height 13
